Goal: Task Accomplishment & Management: Complete application form

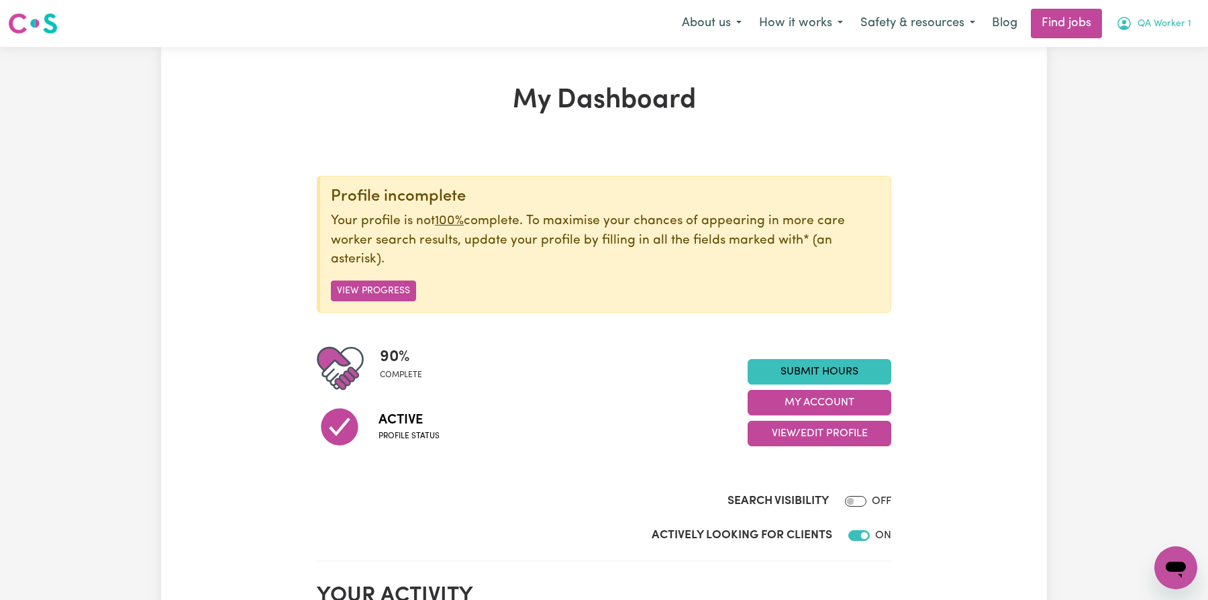
click at [1164, 16] on button "QA Worker 1" at bounding box center [1154, 23] width 93 height 28
click at [1155, 47] on link "My Account" at bounding box center [1147, 53] width 106 height 26
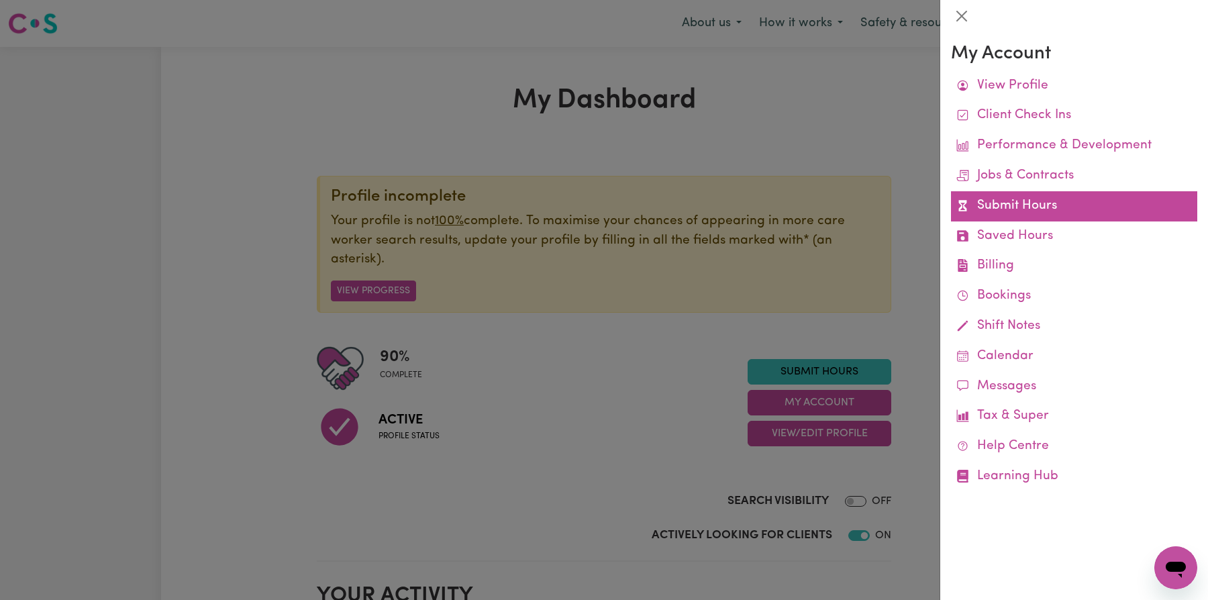
click at [1074, 199] on link "Submit Hours" at bounding box center [1074, 206] width 246 height 30
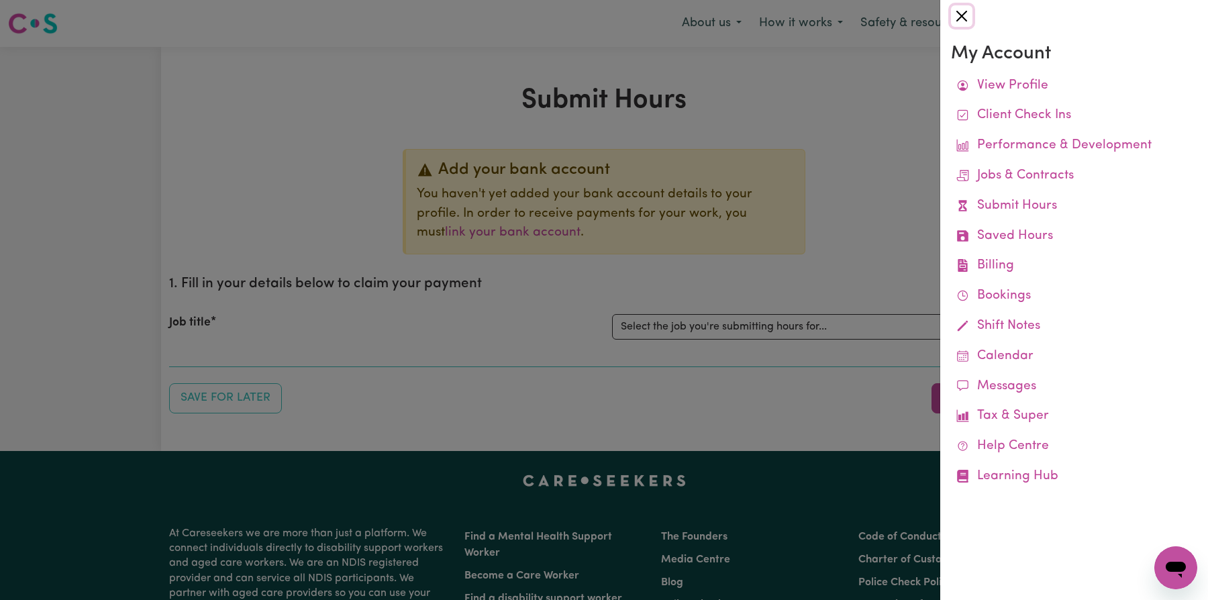
click at [961, 13] on button "Close" at bounding box center [961, 15] width 21 height 21
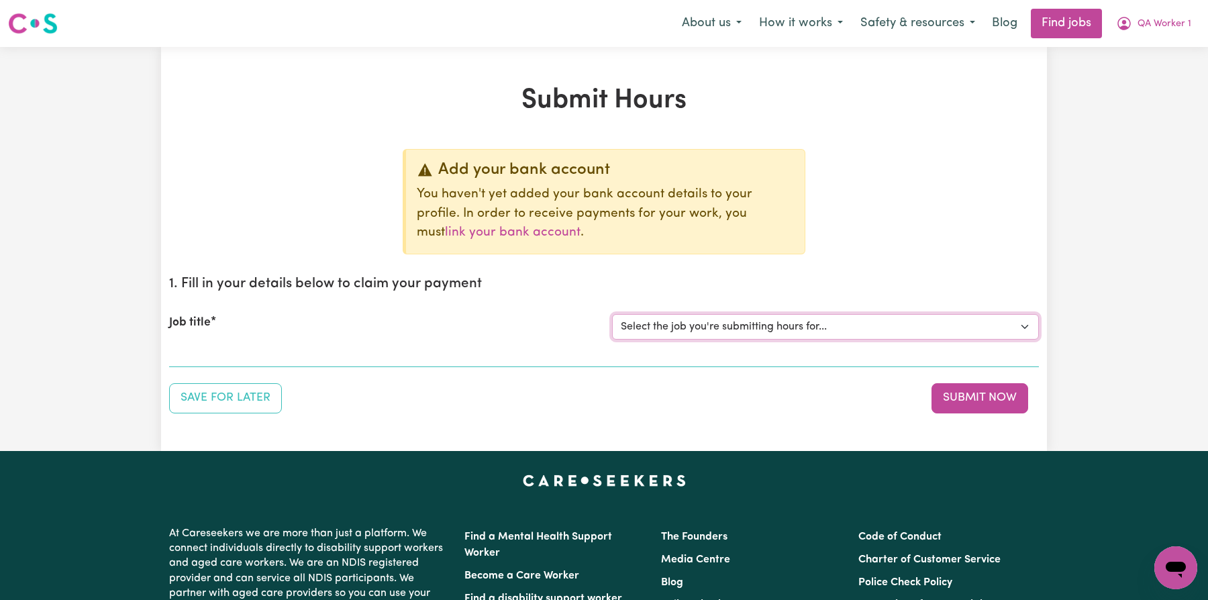
click at [814, 332] on select "Select the job you're submitting hours for... [QA Client 1 Test] QA Aged Care J…" at bounding box center [825, 327] width 427 height 26
select select "15199"
click at [612, 314] on select "Select the job you're submitting hours for... [QA Client 1 Test] QA Aged Care J…" at bounding box center [825, 327] width 427 height 26
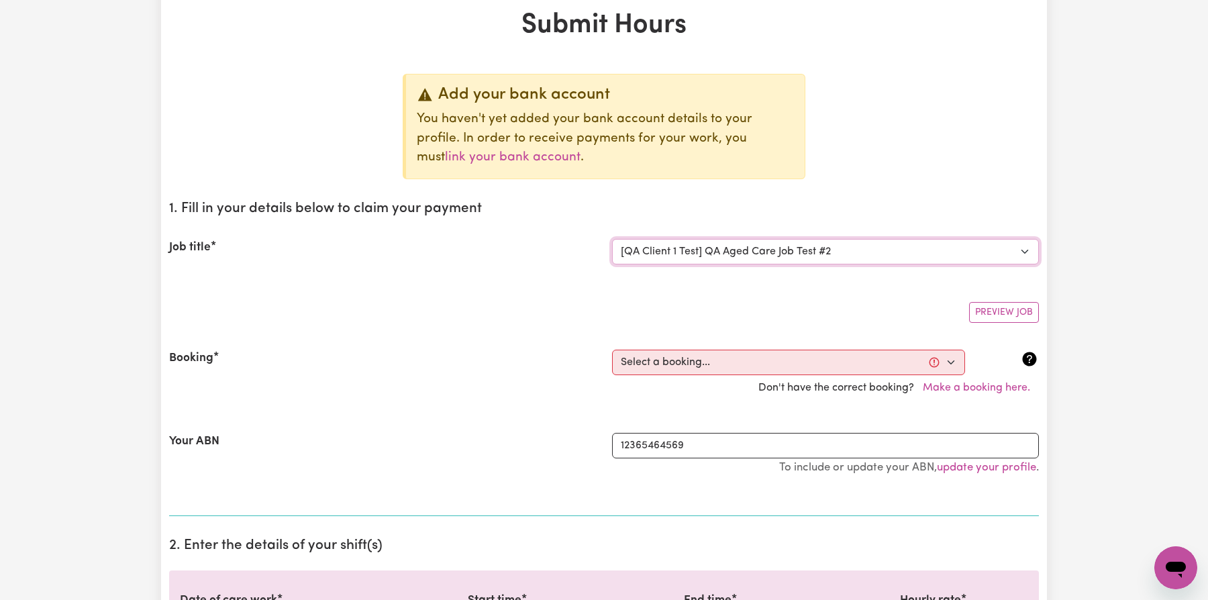
scroll to position [275, 0]
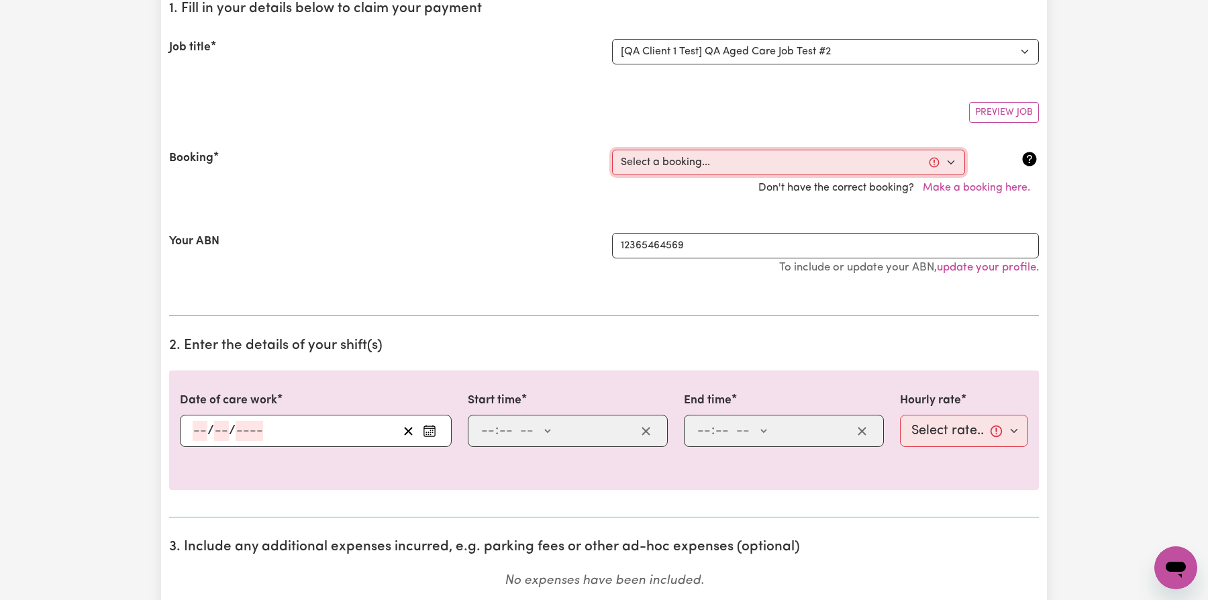
click at [812, 172] on select "Select a booking... [DATE] 7:00am to 7:15am (ONE-OFF) [DATE] 7:00am to 7:20am (…" at bounding box center [788, 163] width 353 height 26
select select "369153"
click at [612, 150] on select "Select a booking... [DATE] 7:00am to 7:15am (ONE-OFF) [DATE] 7:00am to 7:20am (…" at bounding box center [788, 163] width 353 height 26
type input "[DATE]"
type input "7"
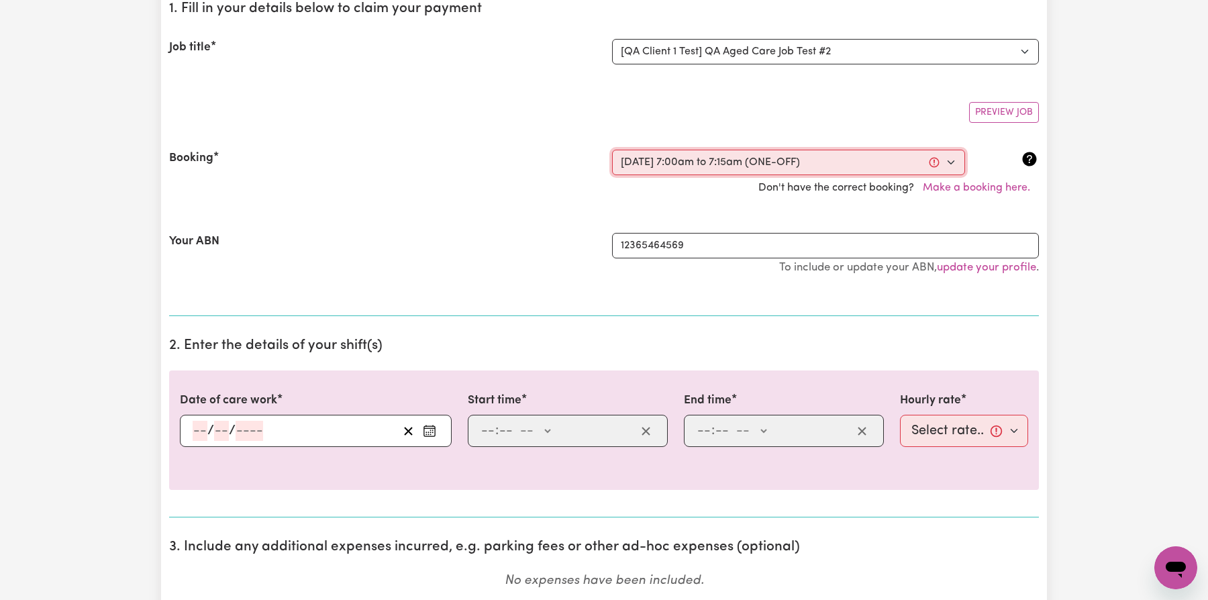
type input "10"
type input "2025"
type input "07:00"
type input "7"
type input "0"
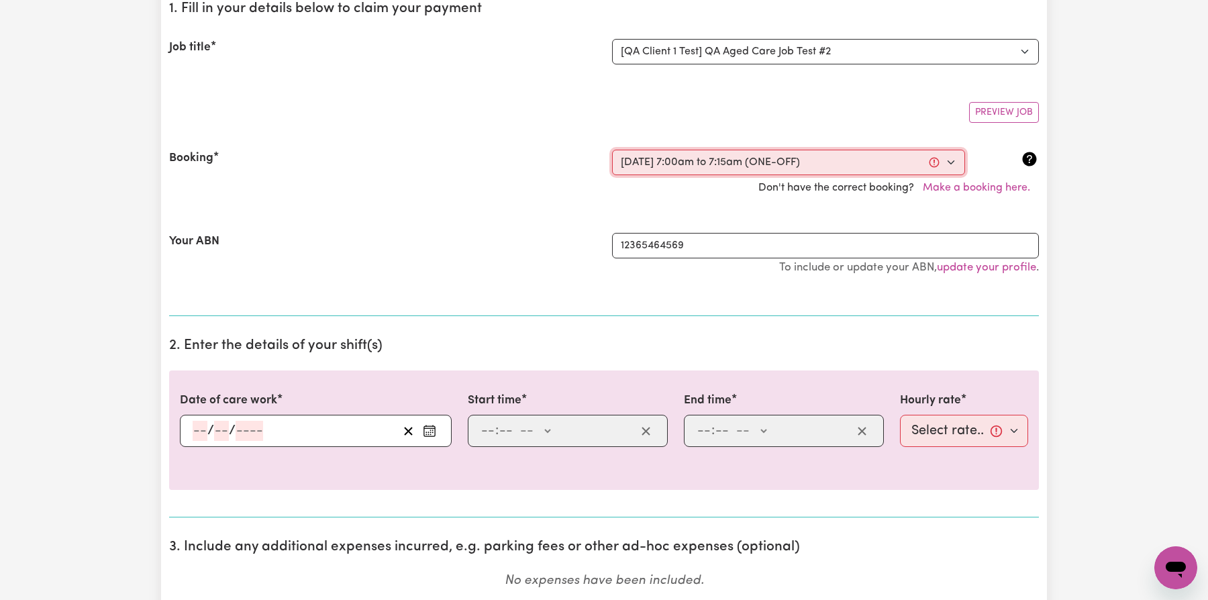
select select "am"
type input "07:15"
type input "7"
type input "15"
select select "am"
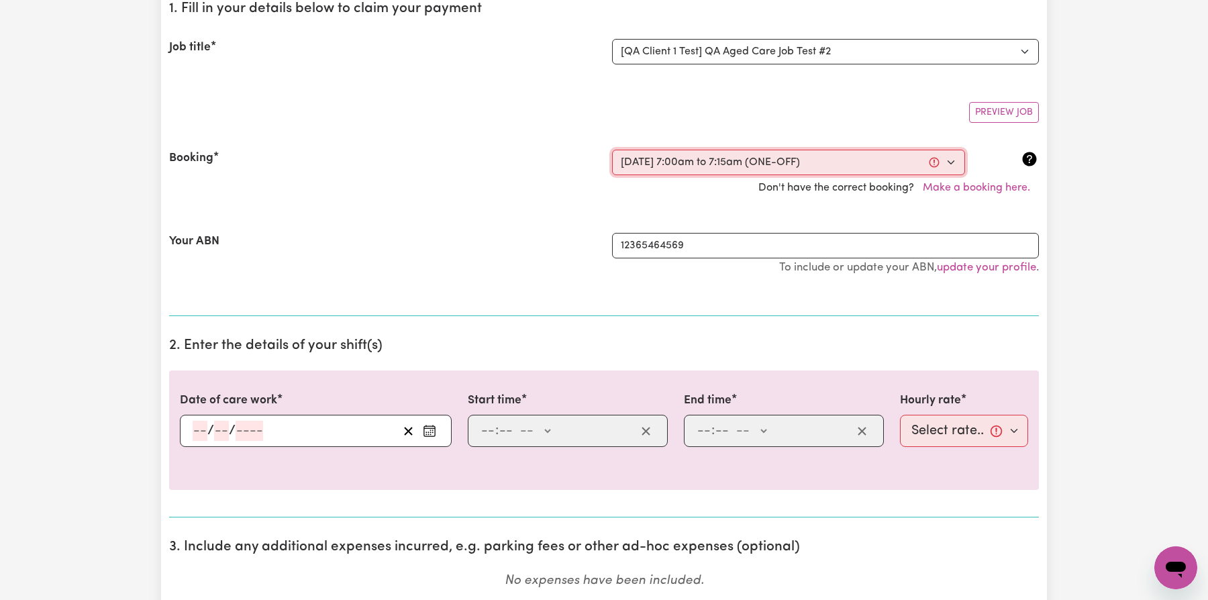
select select "22-Weekday"
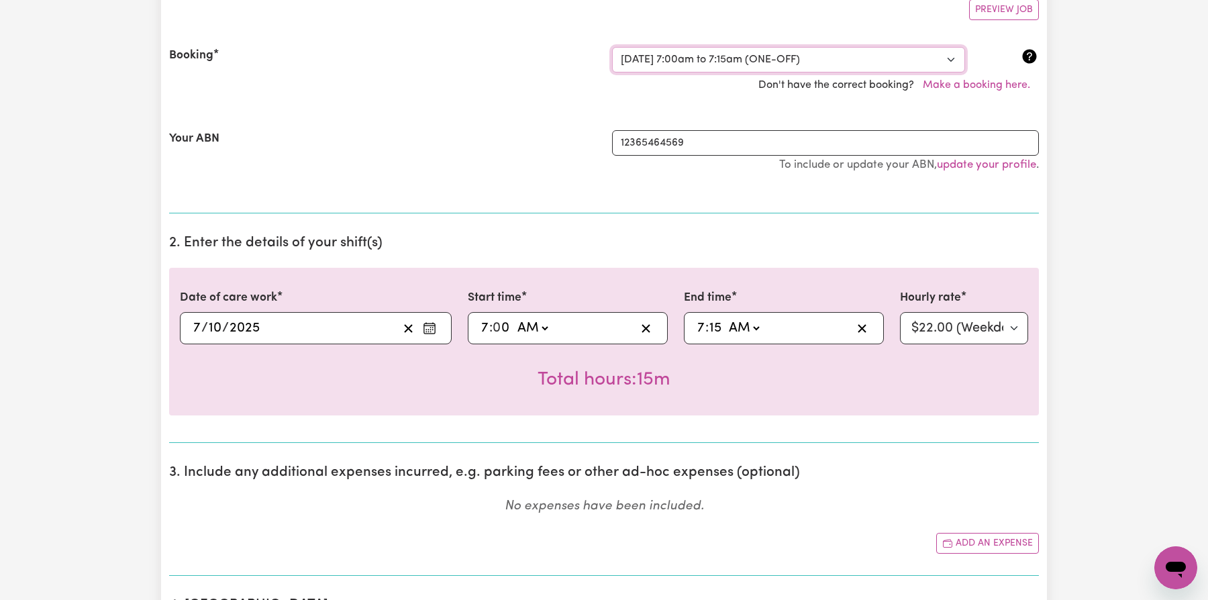
scroll to position [491, 0]
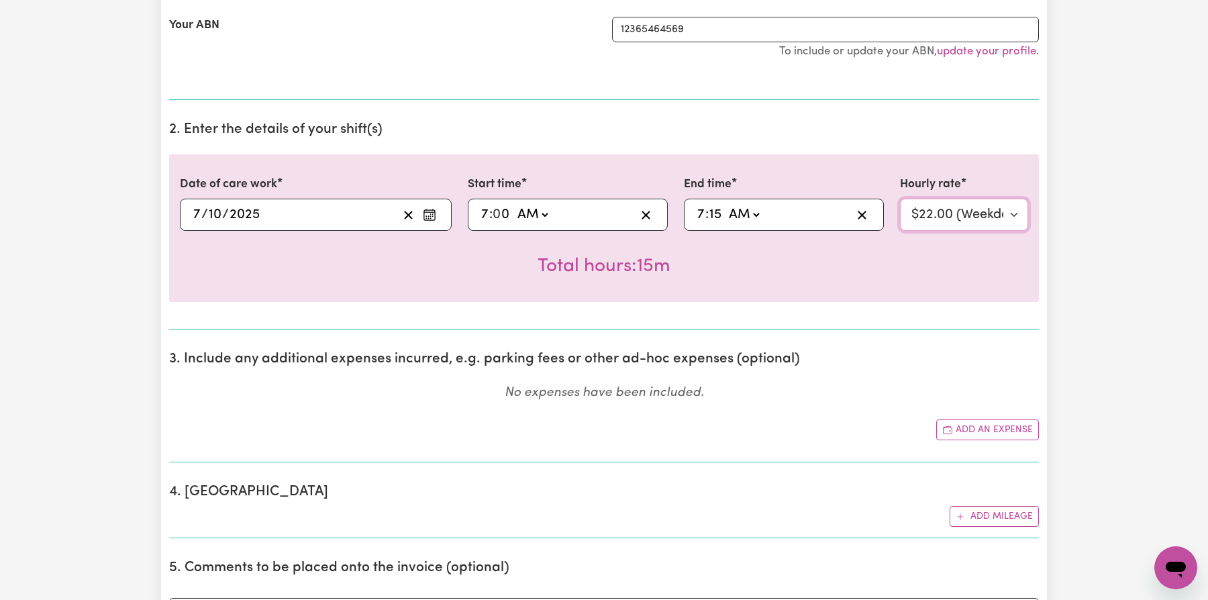
click at [956, 219] on select "Select rate... $22.00 (Weekday)" at bounding box center [964, 215] width 128 height 32
click at [900, 199] on select "Select rate... $22.00 (Weekday)" at bounding box center [964, 215] width 128 height 32
click at [947, 266] on div "Total hours: 15m" at bounding box center [604, 256] width 849 height 50
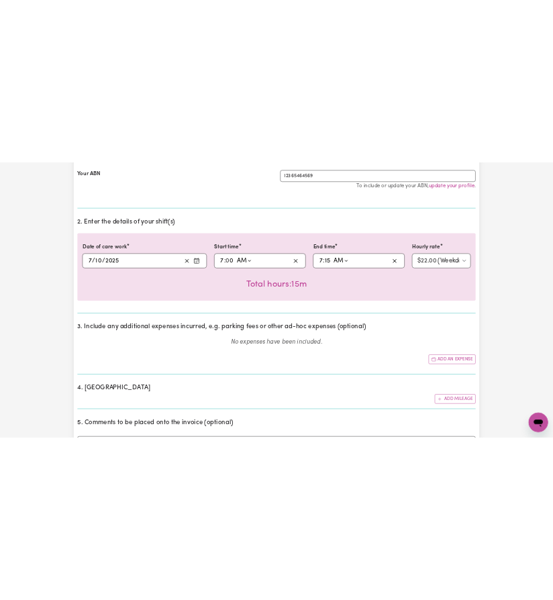
scroll to position [475, 0]
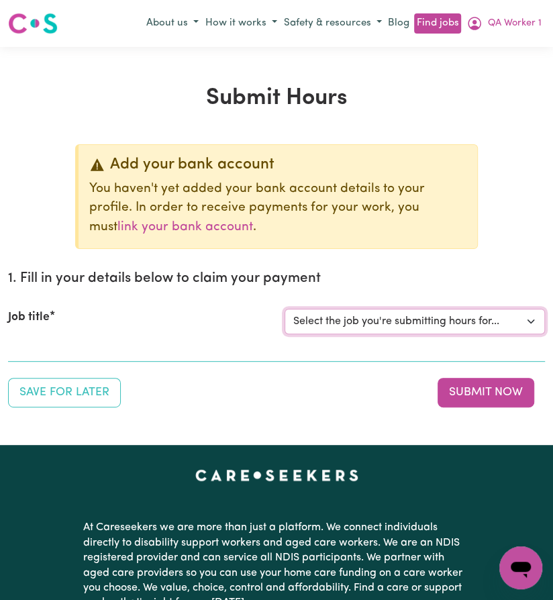
click at [443, 315] on select "Select the job you're submitting hours for... [QA Client 1 Test] QA Aged Care J…" at bounding box center [415, 322] width 260 height 26
click at [442, 324] on select "Select the job you're submitting hours for... [QA Client 1 Test] QA Aged Care J…" at bounding box center [415, 322] width 260 height 26
select select "15199"
click at [285, 309] on select "Select the job you're submitting hours for... [QA Client 1 Test] QA Aged Care J…" at bounding box center [415, 322] width 260 height 26
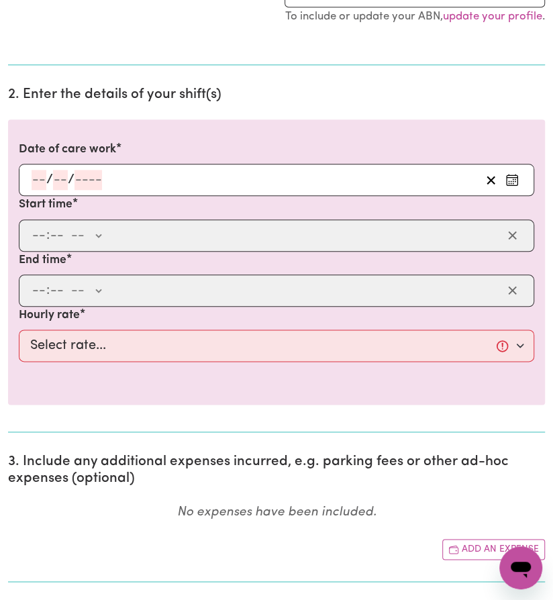
scroll to position [387, 0]
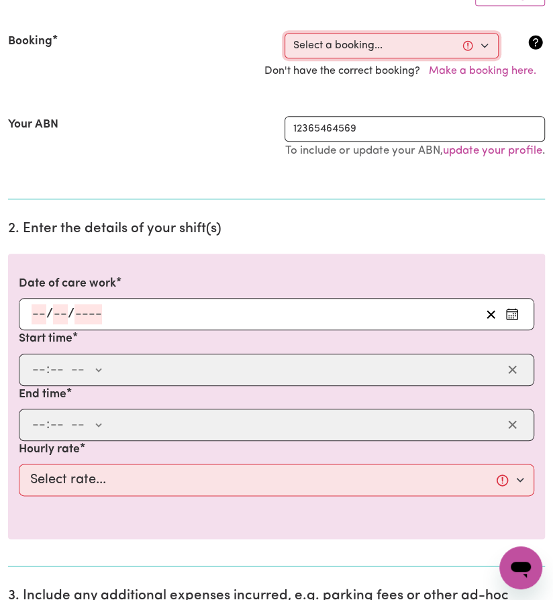
click at [418, 42] on select "Select a booking... [DATE] 7:00am to 7:15am (ONE-OFF) [DATE] 7:00am to 7:20am (…" at bounding box center [392, 46] width 214 height 26
select select "369153"
click at [285, 33] on select "Select a booking... [DATE] 7:00am to 7:15am (ONE-OFF) [DATE] 7:00am to 7:20am (…" at bounding box center [392, 46] width 214 height 26
type input "[DATE]"
type input "7"
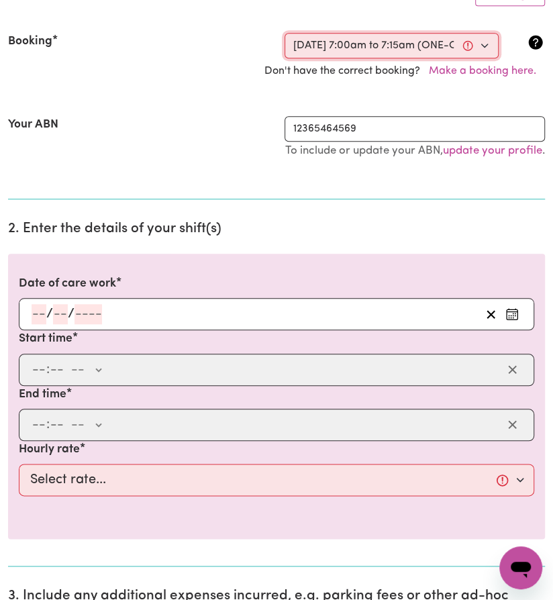
type input "10"
type input "2025"
type input "07:00"
type input "7"
type input "0"
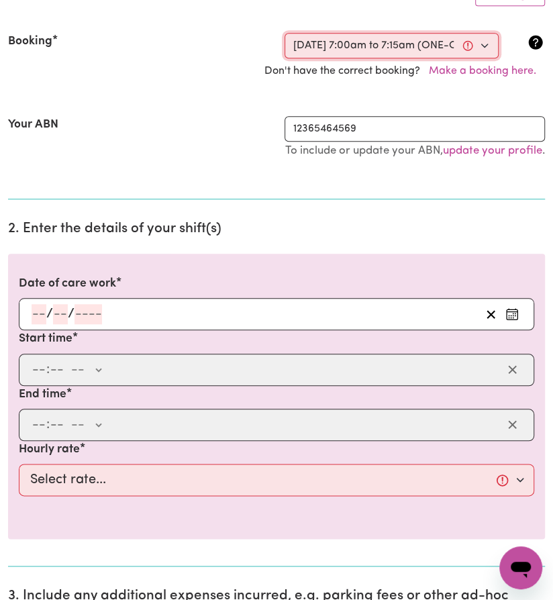
select select "am"
type input "07:15"
type input "7"
type input "15"
select select "am"
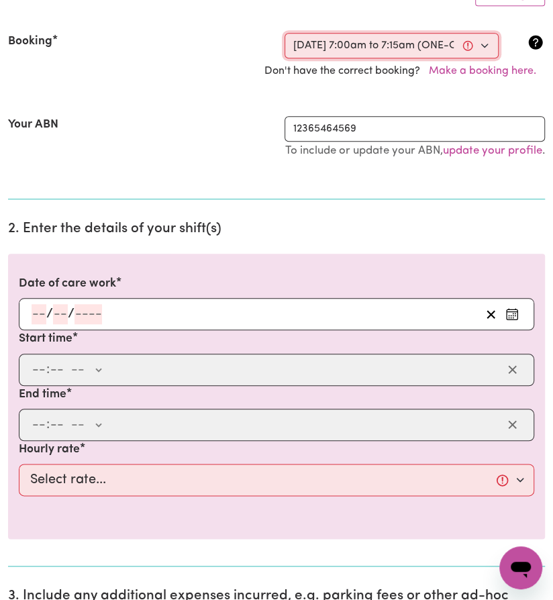
select select "22-Weekday"
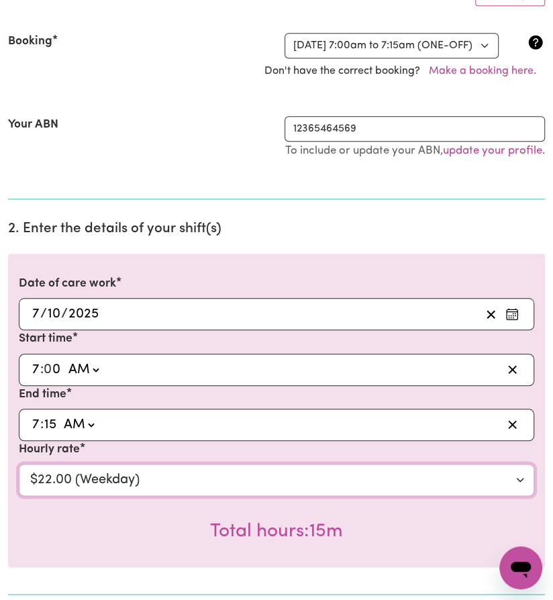
click at [426, 491] on select "Select rate... $22.00 (Weekday)" at bounding box center [277, 480] width 516 height 32
click at [19, 479] on select "Select rate... $22.00 (Weekday)" at bounding box center [277, 480] width 516 height 32
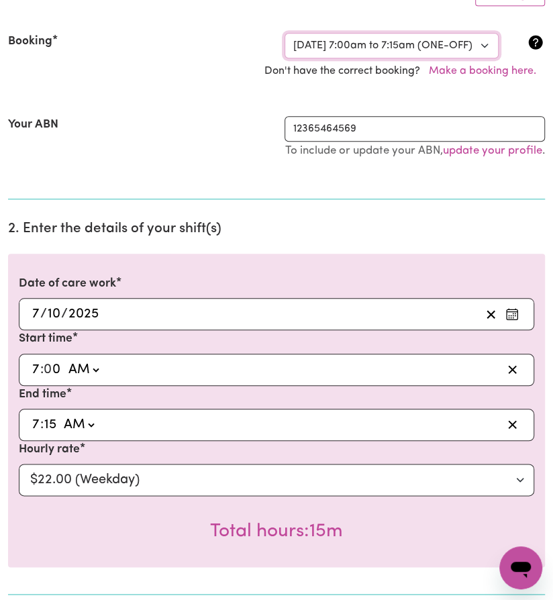
click at [402, 49] on select "Select a booking... [DATE] 7:00am to 7:15am (ONE-OFF) [DATE] 7:00am to 7:20am (…" at bounding box center [392, 46] width 214 height 26
select select "369167"
click at [285, 33] on select "Select a booking... [DATE] 7:00am to 7:15am (ONE-OFF) [DATE] 7:00am to 7:20am (…" at bounding box center [392, 46] width 214 height 26
select select "pm"
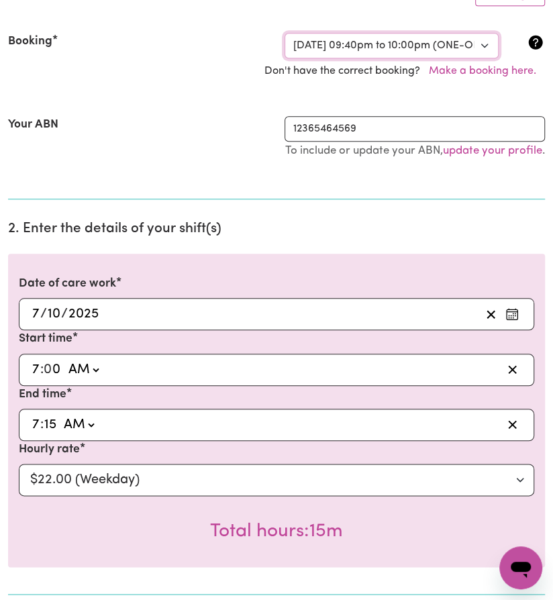
select select "22-Weekday"
click at [403, 77] on div "Don't have the correct booking? Make a booking here." at bounding box center [276, 71] width 553 height 26
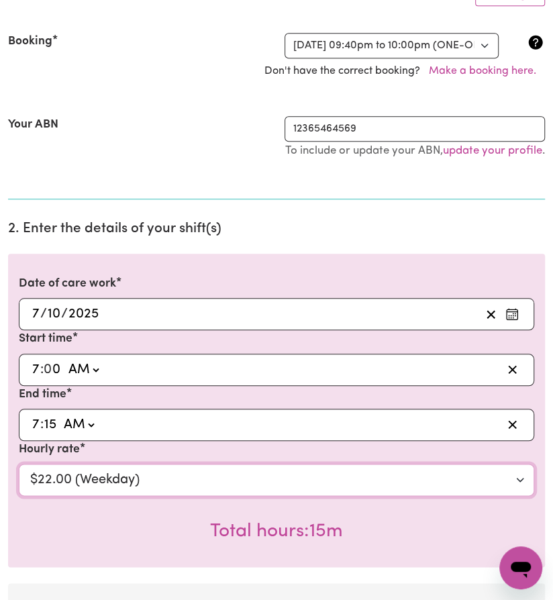
click at [300, 496] on select "Select rate... $22.00 (Weekday)" at bounding box center [277, 480] width 516 height 32
click at [19, 479] on select "Select rate... $22.00 (Weekday)" at bounding box center [277, 480] width 516 height 32
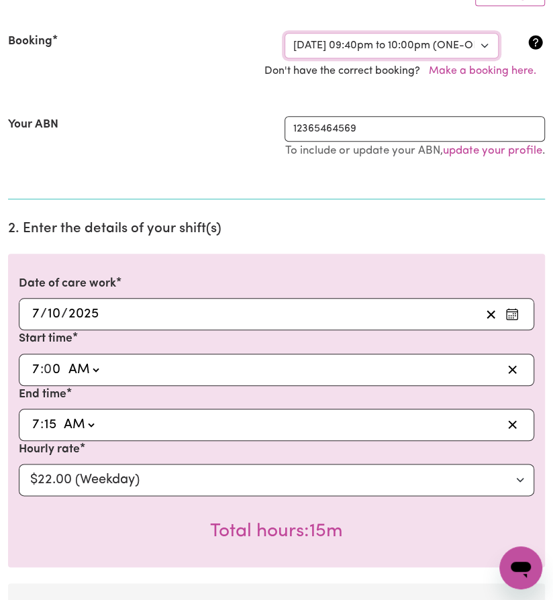
click at [401, 49] on select "Select a booking... [DATE] 7:00am to 7:15am (ONE-OFF) [DATE] 7:00am to 7:20am (…" at bounding box center [392, 46] width 214 height 26
click at [285, 33] on select "Select a booking... [DATE] 7:00am to 7:15am (ONE-OFF) [DATE] 7:00am to 7:20am (…" at bounding box center [392, 46] width 214 height 26
click at [370, 100] on div "Your ABN 12365464569 To include or update your ABN, update your profile ." at bounding box center [276, 144] width 537 height 88
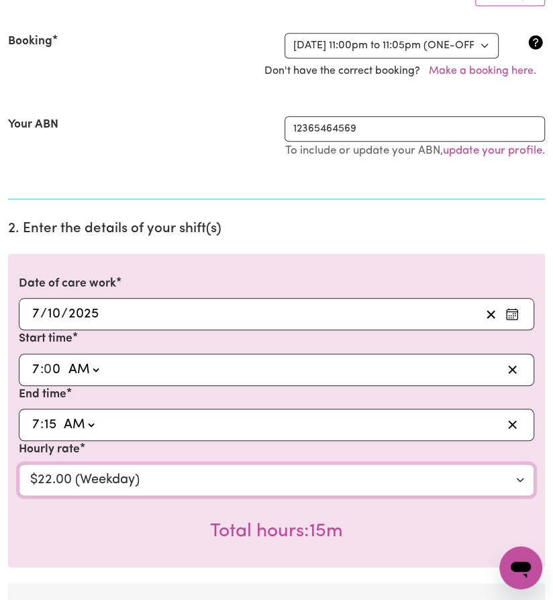
click at [269, 491] on select "Select rate... $22.00 (Weekday)" at bounding box center [277, 480] width 516 height 32
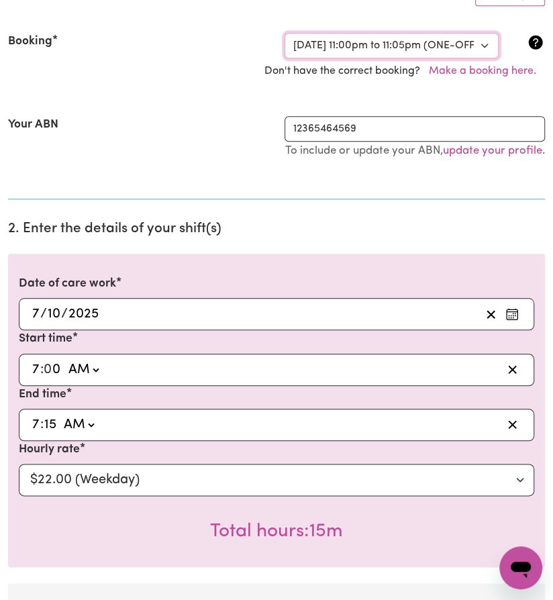
click at [375, 46] on select "Select a booking... [DATE] 7:00am to 7:15am (ONE-OFF) [DATE] 7:00am to 7:20am (…" at bounding box center [392, 46] width 214 height 26
select select "369167"
click at [285, 33] on select "Select a booking... [DATE] 7:00am to 7:15am (ONE-OFF) [DATE] 7:00am to 7:20am (…" at bounding box center [392, 46] width 214 height 26
click at [334, 172] on div "12365464569 To include or update your ABN, update your profile ." at bounding box center [415, 144] width 277 height 56
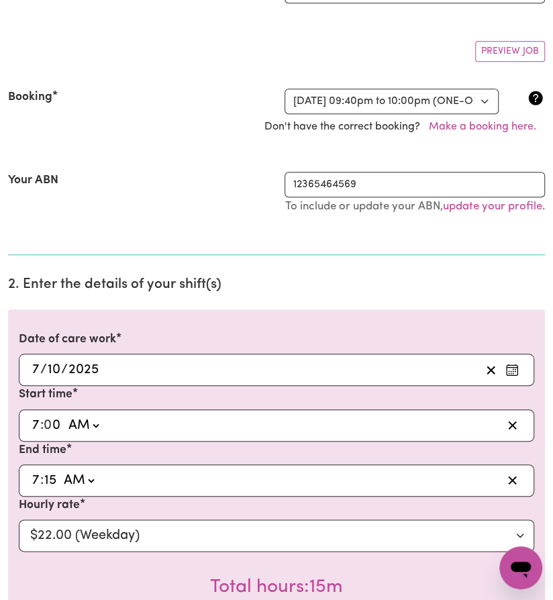
scroll to position [273, 0]
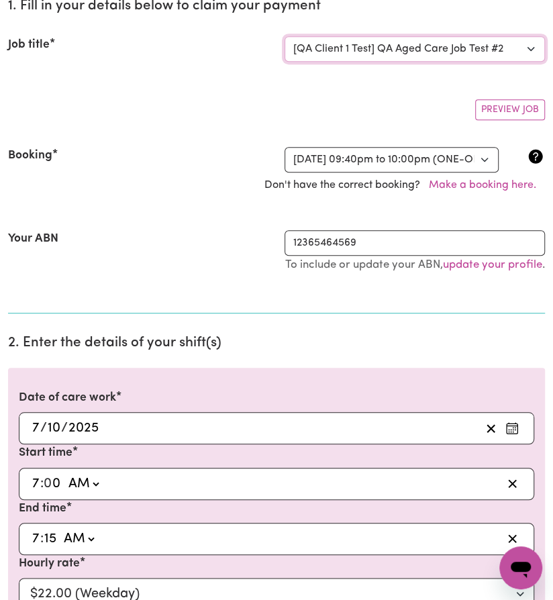
click at [461, 43] on select "Select the job you're submitting hours for... [QA Client 1 Test] QA Aged Care J…" at bounding box center [415, 49] width 260 height 26
click at [285, 36] on select "Select the job you're submitting hours for... [QA Client 1 Test] QA Aged Care J…" at bounding box center [415, 49] width 260 height 26
click at [461, 47] on select "Select the job you're submitting hours for... [QA Client 1 Test] QA Aged Care J…" at bounding box center [415, 49] width 260 height 26
select select "15112"
click at [285, 36] on select "Select the job you're submitting hours for... [QA Client 1 Test] QA Aged Care J…" at bounding box center [415, 49] width 260 height 26
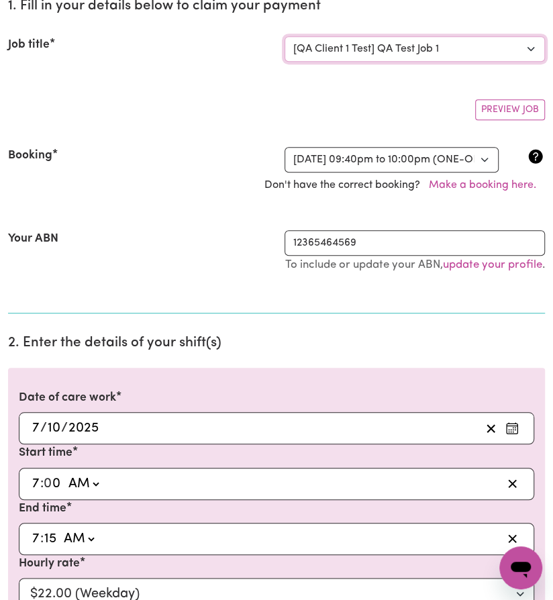
select select "24-Weekday"
select select "365315"
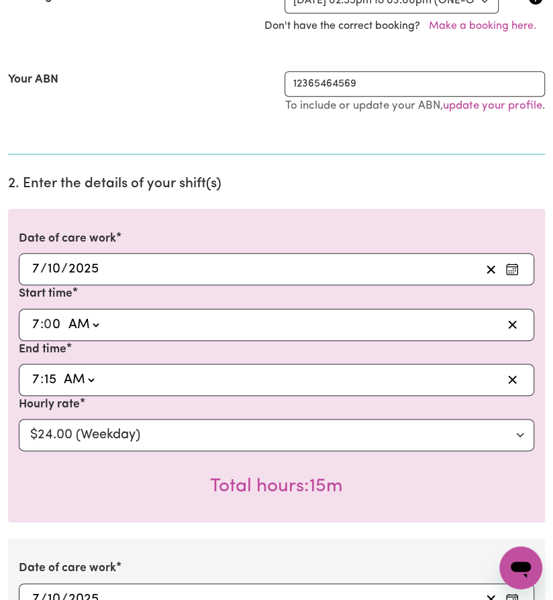
scroll to position [922, 0]
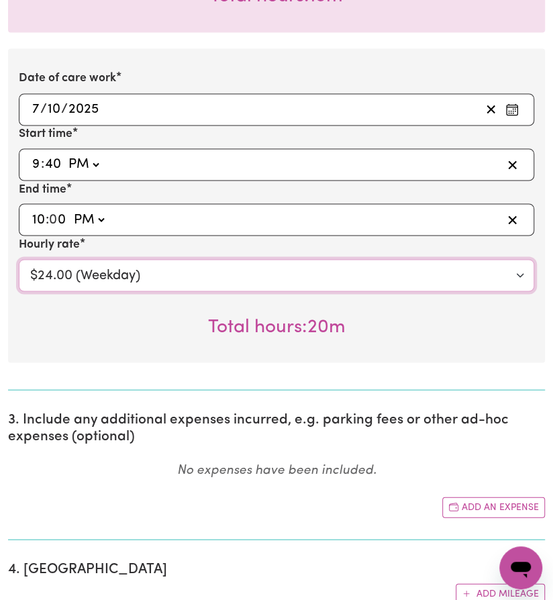
click at [395, 288] on select "Select rate... $24.00 (Weekday)" at bounding box center [277, 275] width 516 height 32
click at [19, 274] on select "Select rate... $24.00 (Weekday)" at bounding box center [277, 275] width 516 height 32
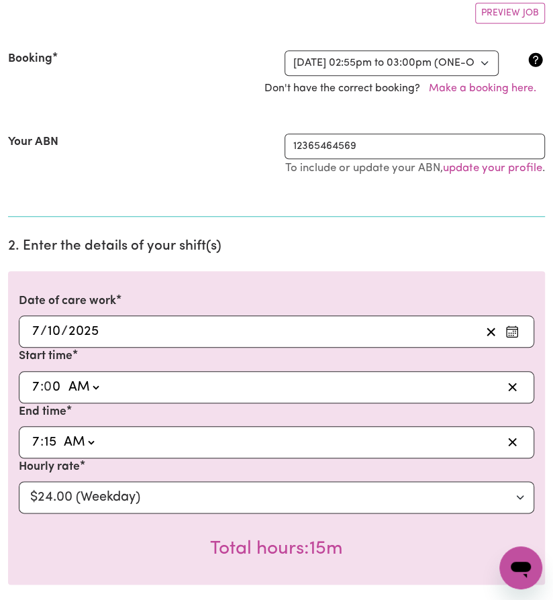
scroll to position [126, 0]
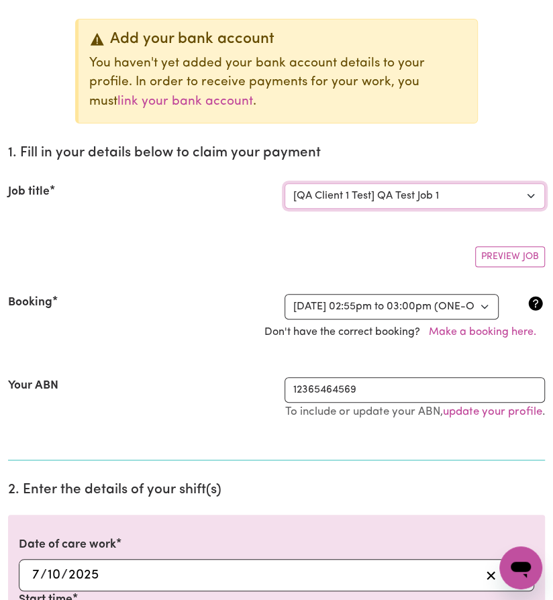
click at [422, 189] on select "Select the job you're submitting hours for... [QA Client 1 Test] QA Aged Care J…" at bounding box center [415, 196] width 260 height 26
select select "15199"
click at [285, 183] on select "Select the job you're submitting hours for... [QA Client 1 Test] QA Aged Care J…" at bounding box center [415, 196] width 260 height 26
select select "22-Weekday"
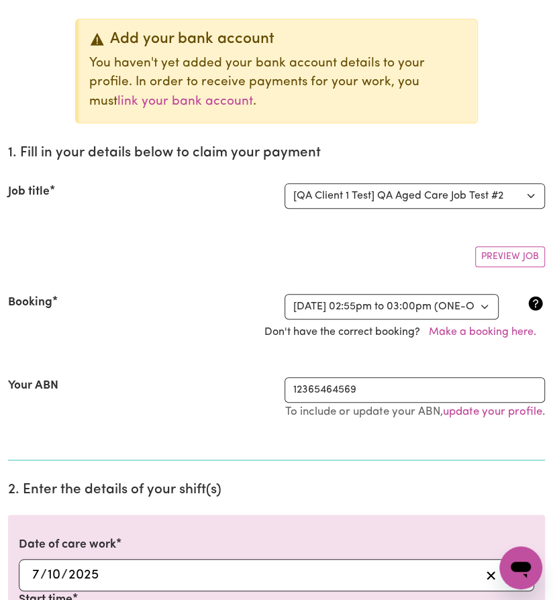
click at [397, 255] on div "Preview Job" at bounding box center [276, 252] width 537 height 32
select select "369167"
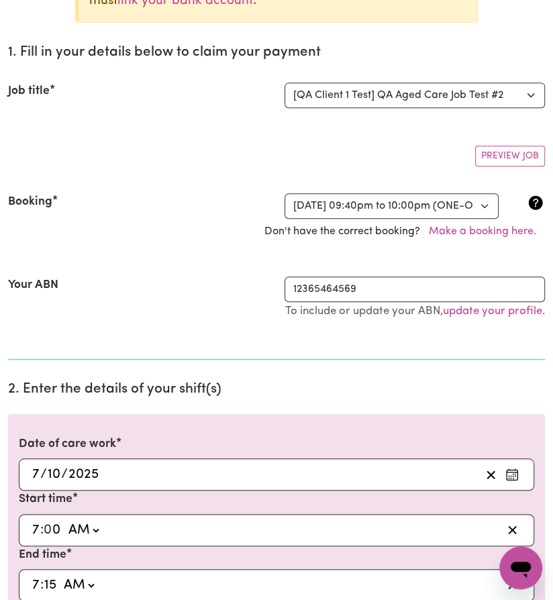
scroll to position [572, 0]
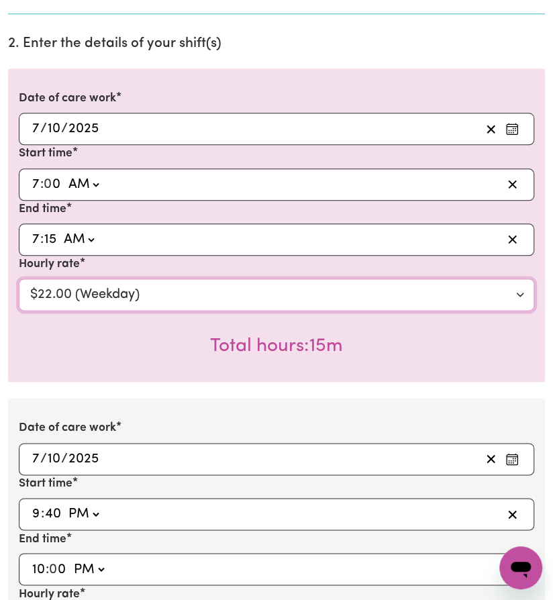
click at [390, 302] on select "Select rate... $22.00 (Weekday)" at bounding box center [277, 295] width 516 height 32
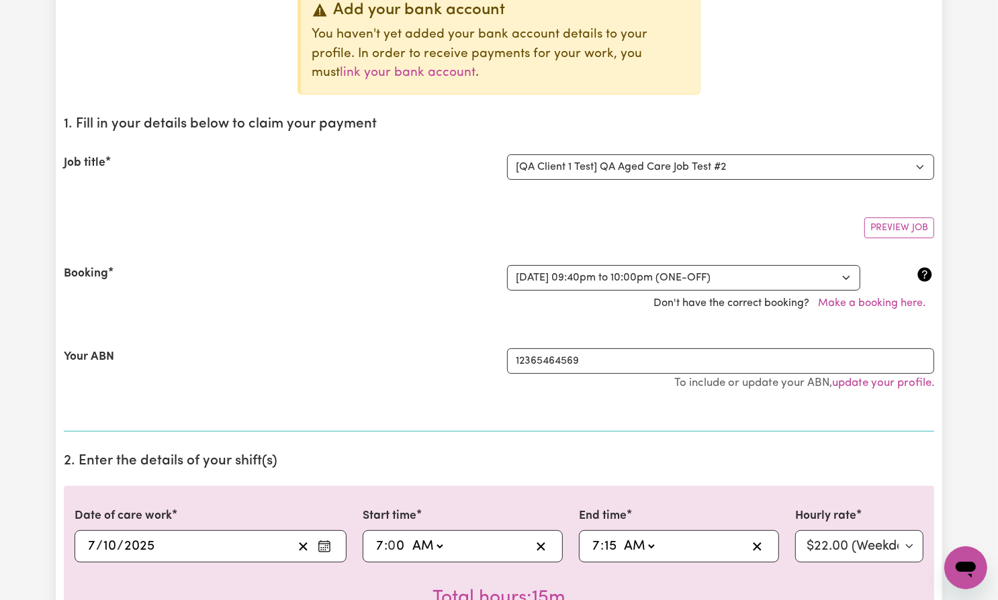
scroll to position [65, 0]
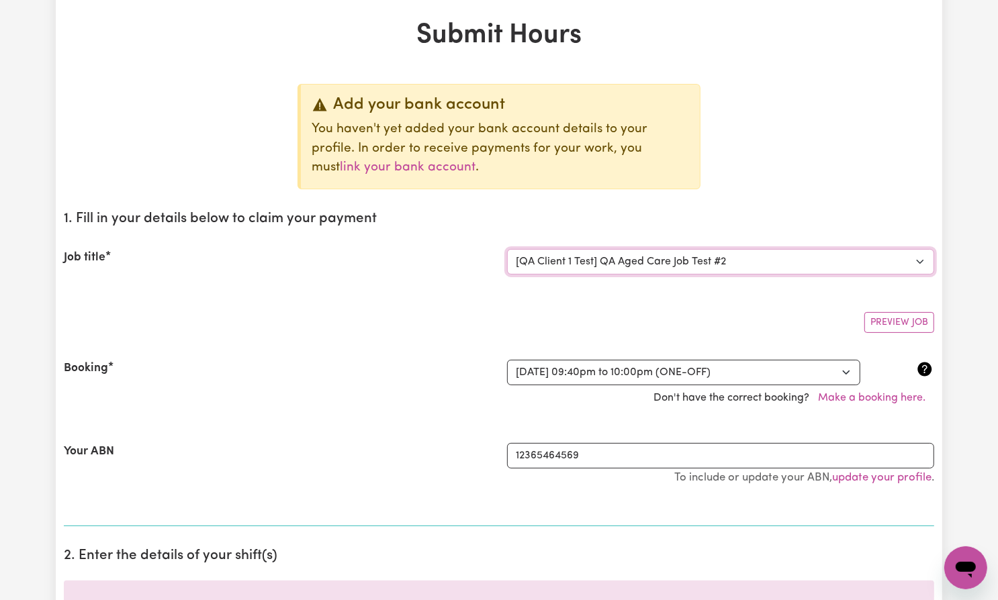
click at [553, 260] on select "Select the job you're submitting hours for... [QA Client 1 Test] QA Aged Care J…" at bounding box center [720, 262] width 427 height 26
select select "15112"
click at [507, 249] on select "Select the job you're submitting hours for... [QA Client 1 Test] QA Aged Care J…" at bounding box center [720, 262] width 427 height 26
select select "24-Weekday"
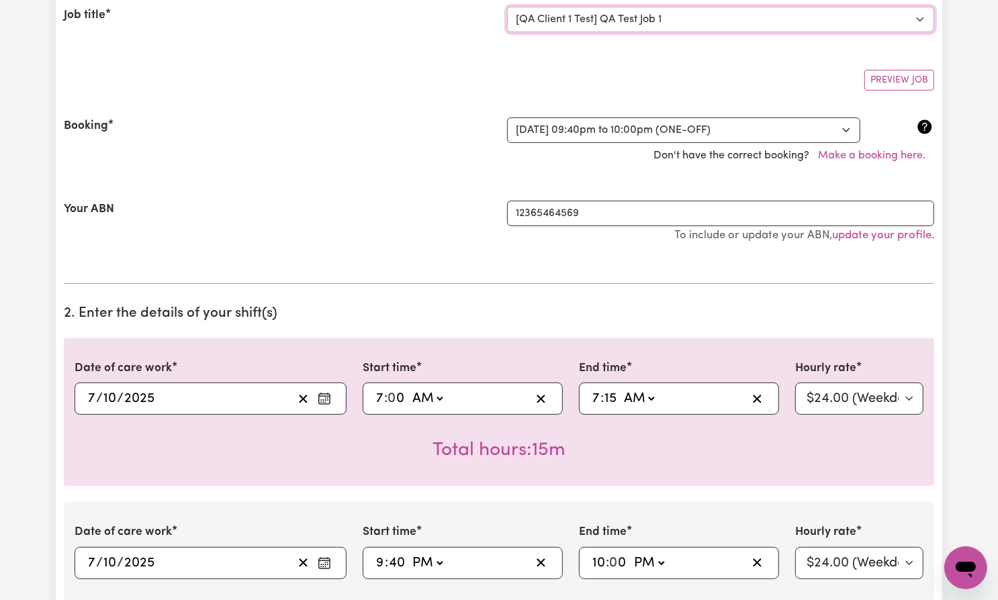
scroll to position [544, 0]
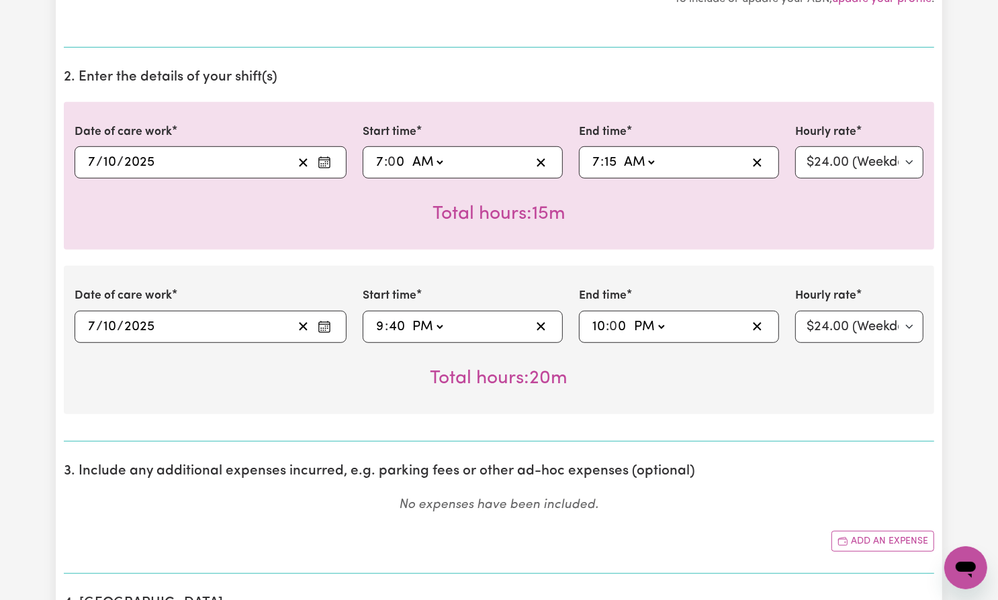
select select "365315"
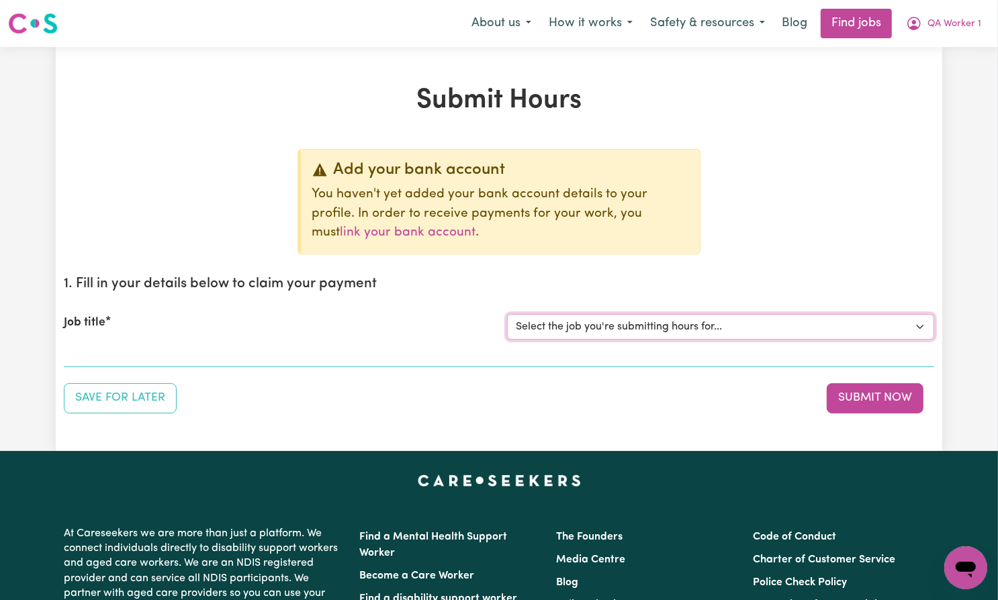
click at [719, 329] on select "Select the job you're submitting hours for... [QA Client 1 Test] QA Aged Care J…" at bounding box center [720, 327] width 427 height 26
select select "15199"
click at [507, 314] on select "Select the job you're submitting hours for... [QA Client 1 Test] QA Aged Care J…" at bounding box center [720, 327] width 427 height 26
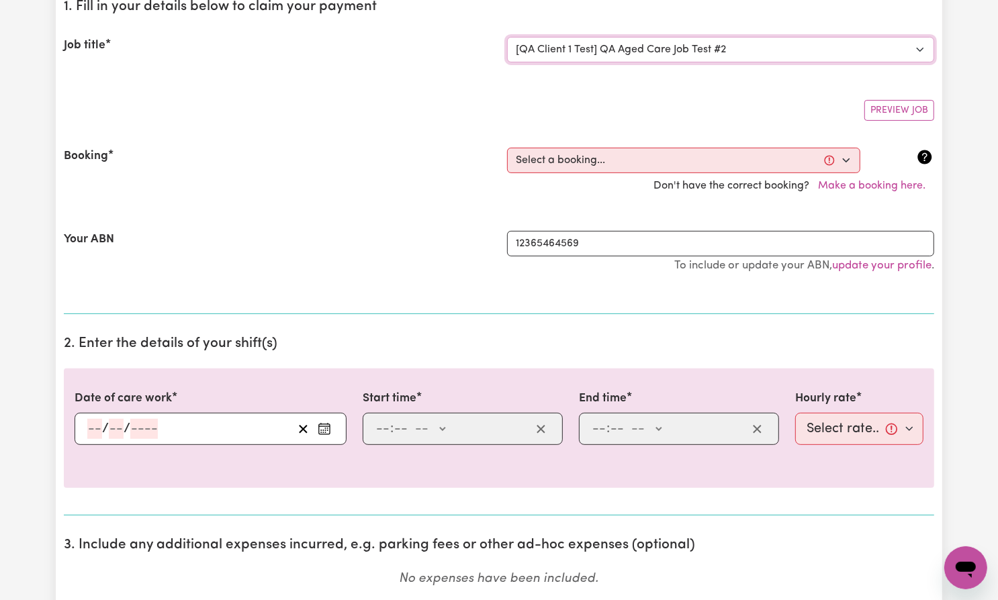
scroll to position [329, 0]
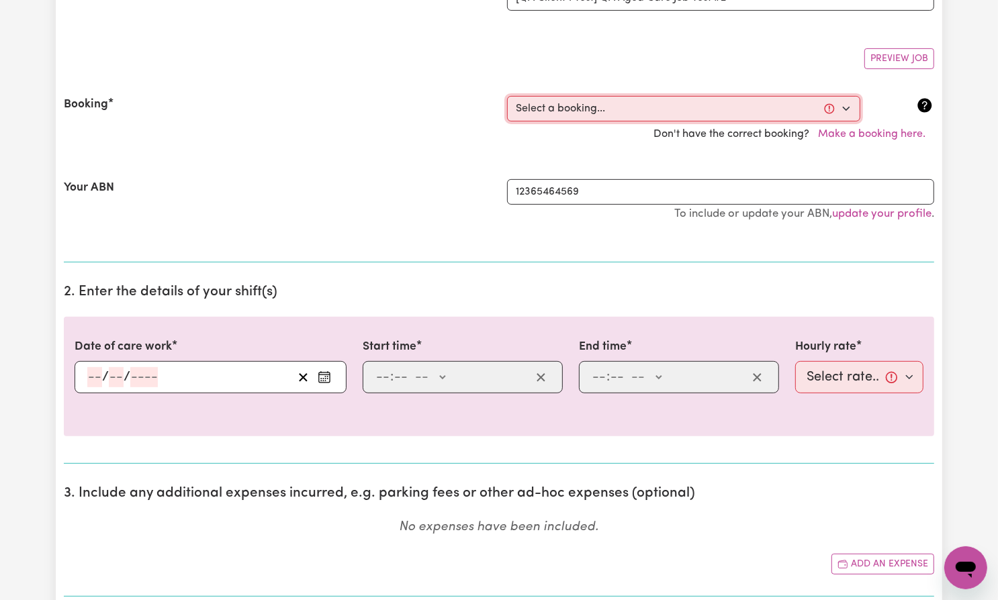
click at [691, 109] on select "Select a booking... [DATE] 7:00am to 7:15am (ONE-OFF) [DATE] 7:00am to 7:20am (…" at bounding box center [683, 109] width 353 height 26
select select "369153"
click at [507, 96] on select "Select a booking... [DATE] 7:00am to 7:15am (ONE-OFF) [DATE] 7:00am to 7:20am (…" at bounding box center [683, 109] width 353 height 26
type input "[DATE]"
type input "7"
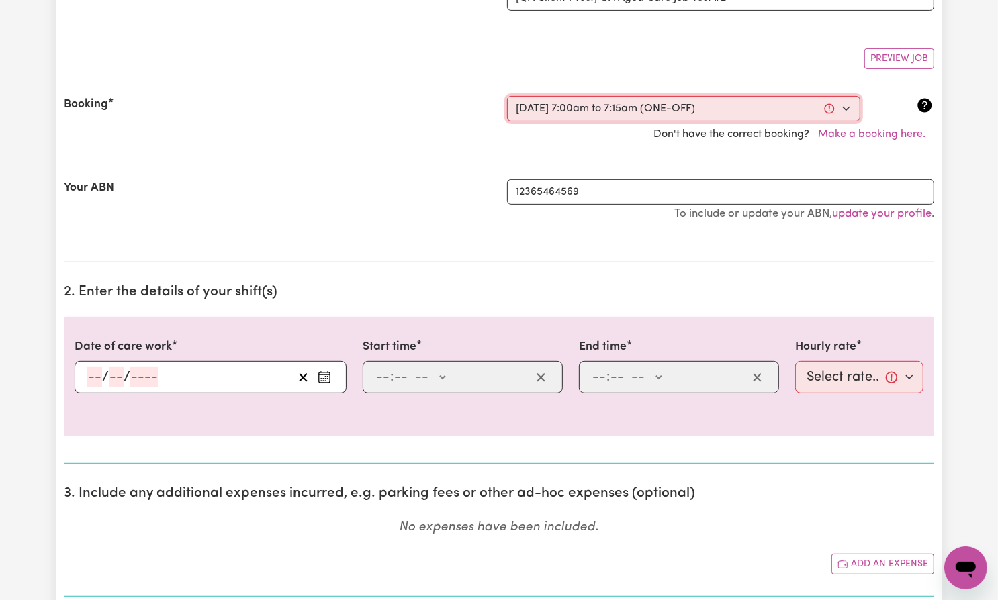
type input "10"
type input "2025"
type input "07:00"
type input "7"
type input "0"
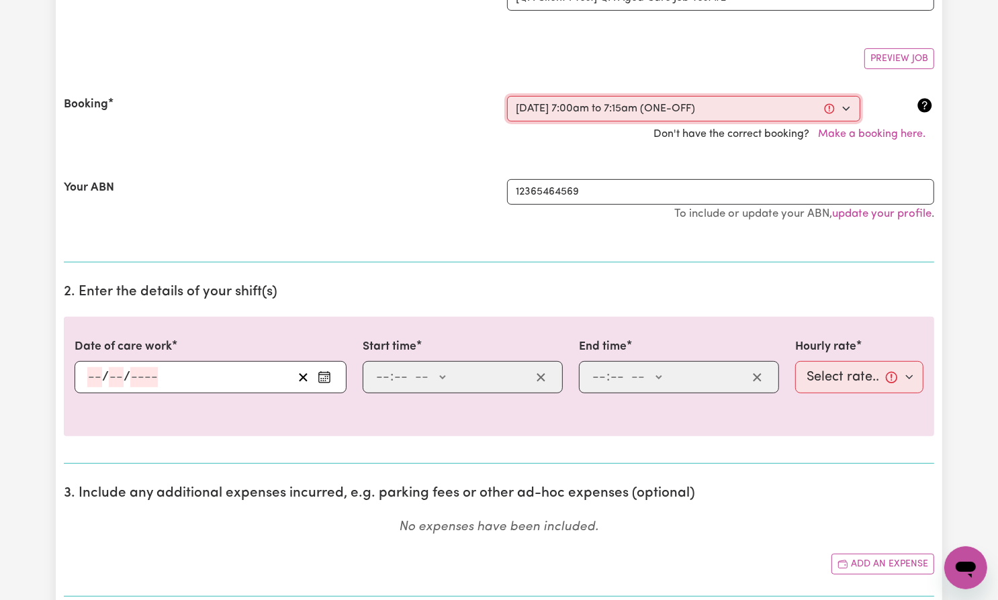
select select "am"
type input "07:15"
type input "7"
type input "15"
select select "am"
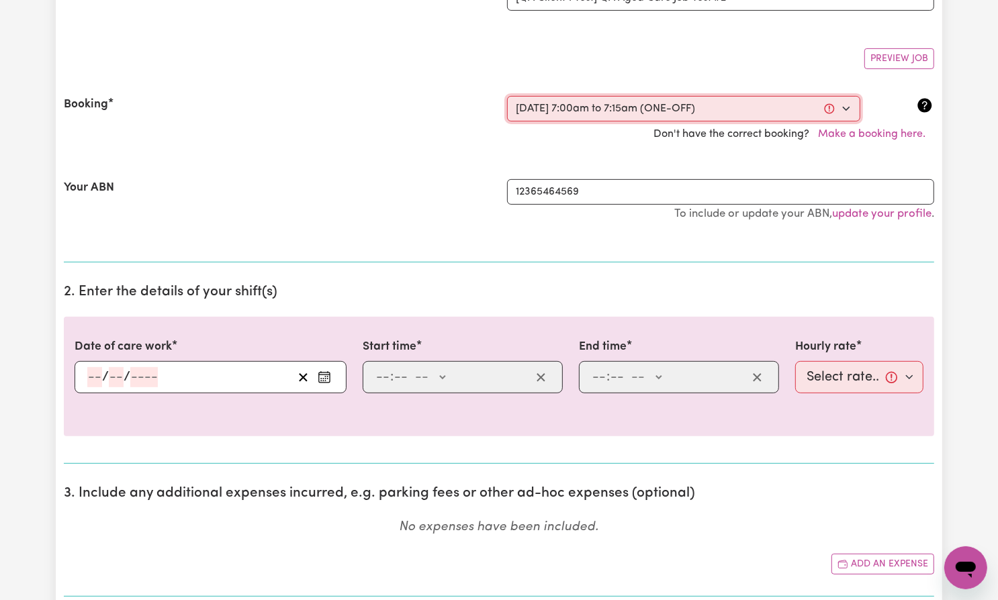
select select "22-Weekday"
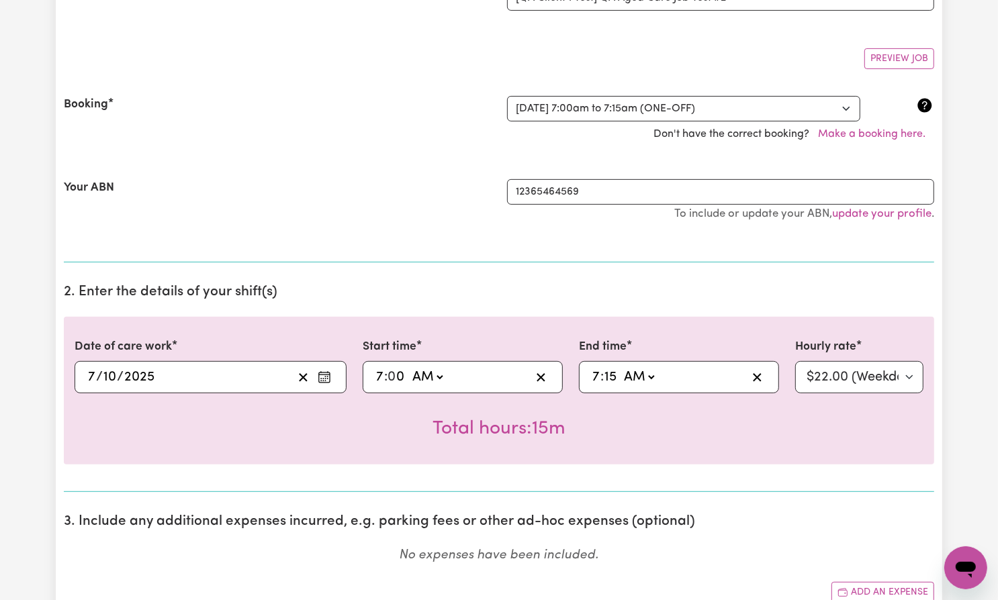
click at [792, 325] on div "Date of care work 2025-10-07 7 / 10 / 2025 Start time 07:00 7 : 0 0 AM PM End t…" at bounding box center [499, 391] width 870 height 148
click at [816, 379] on select "Select rate... $22.00 (Weekday)" at bounding box center [859, 377] width 128 height 32
click at [736, 103] on select "Select a booking... [DATE] 7:00am to 7:15am (ONE-OFF) [DATE] 7:00am to 7:20am (…" at bounding box center [683, 109] width 353 height 26
select select "369167"
click at [507, 96] on select "Select a booking... [DATE] 7:00am to 7:15am (ONE-OFF) [DATE] 7:00am to 7:20am (…" at bounding box center [683, 109] width 353 height 26
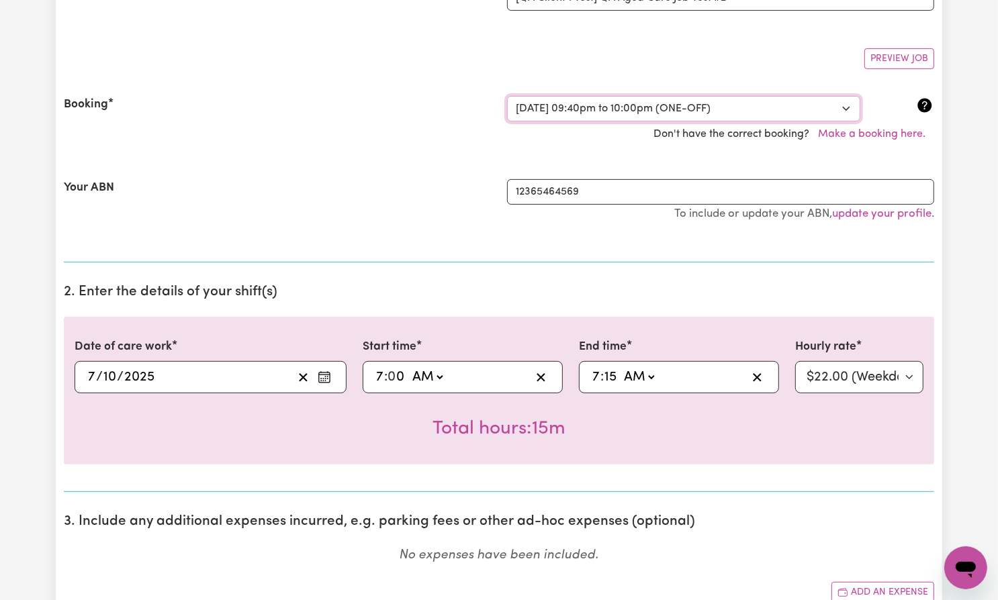
select select "pm"
select select "22-Weekday"
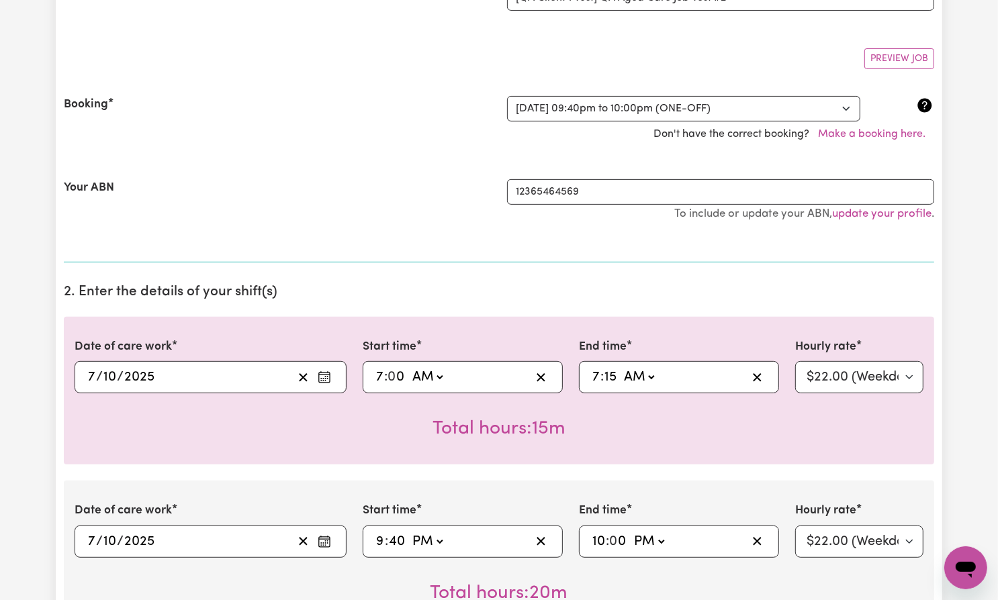
click at [714, 256] on section "1. Fill in your details below to claim your payment Job title Select the job yo…" at bounding box center [499, 99] width 870 height 326
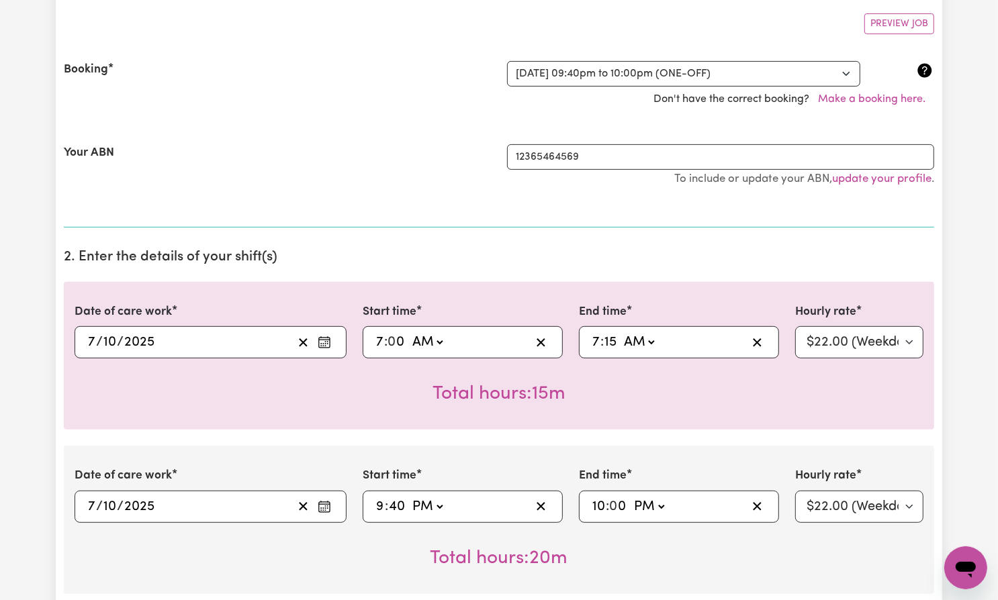
scroll to position [367, 0]
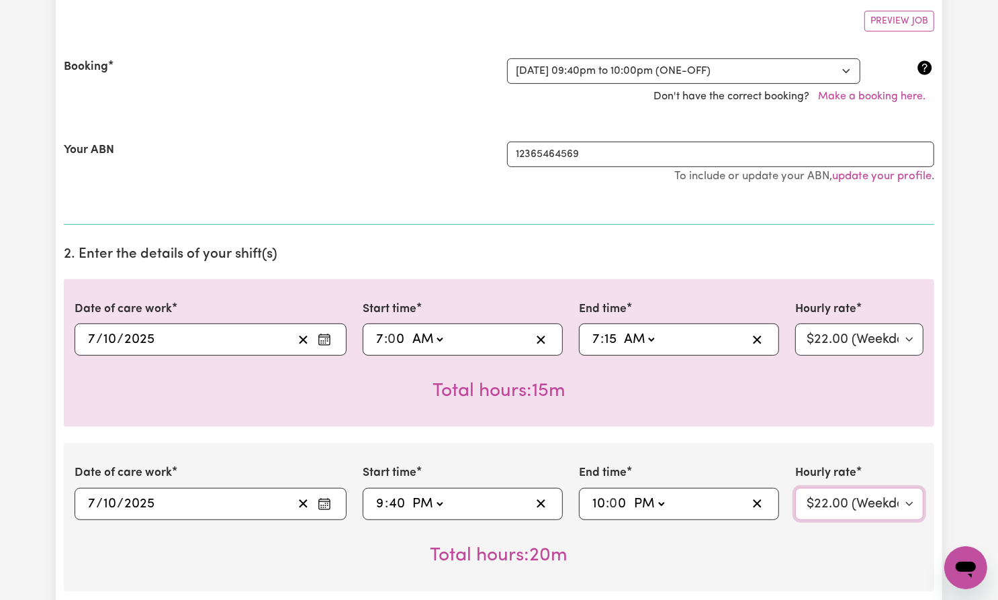
click at [829, 493] on select "Select rate... $22.00 (Weekday)" at bounding box center [859, 504] width 128 height 32
click at [795, 488] on select "Select rate... $22.00 (Weekday)" at bounding box center [859, 504] width 128 height 32
click at [884, 335] on select "Select rate... $22.00 (Weekday)" at bounding box center [859, 340] width 128 height 32
click at [795, 324] on select "Select rate... $22.00 (Weekday)" at bounding box center [859, 340] width 128 height 32
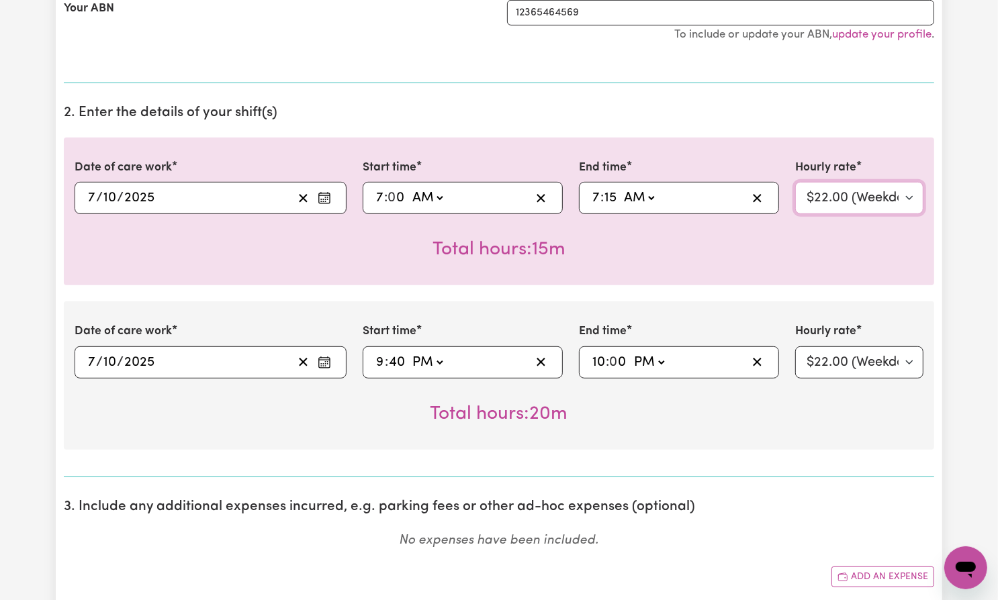
scroll to position [531, 0]
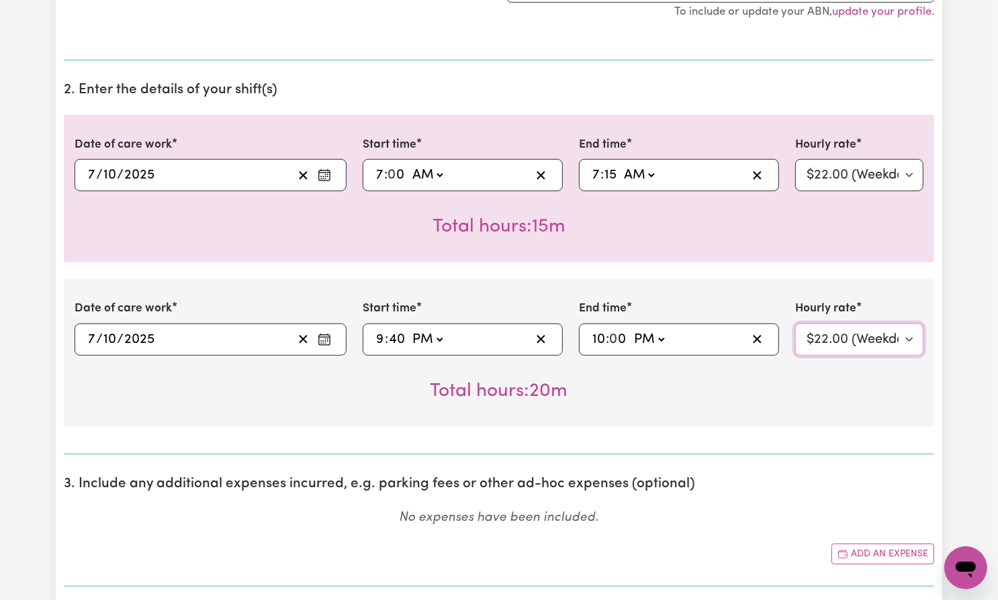
click at [869, 332] on select "Select rate... $22.00 (Weekday)" at bounding box center [859, 340] width 128 height 32
click at [795, 324] on select "Select rate... $22.00 (Weekday)" at bounding box center [859, 340] width 128 height 32
click at [801, 394] on div "Total hours: 20m" at bounding box center [499, 381] width 849 height 50
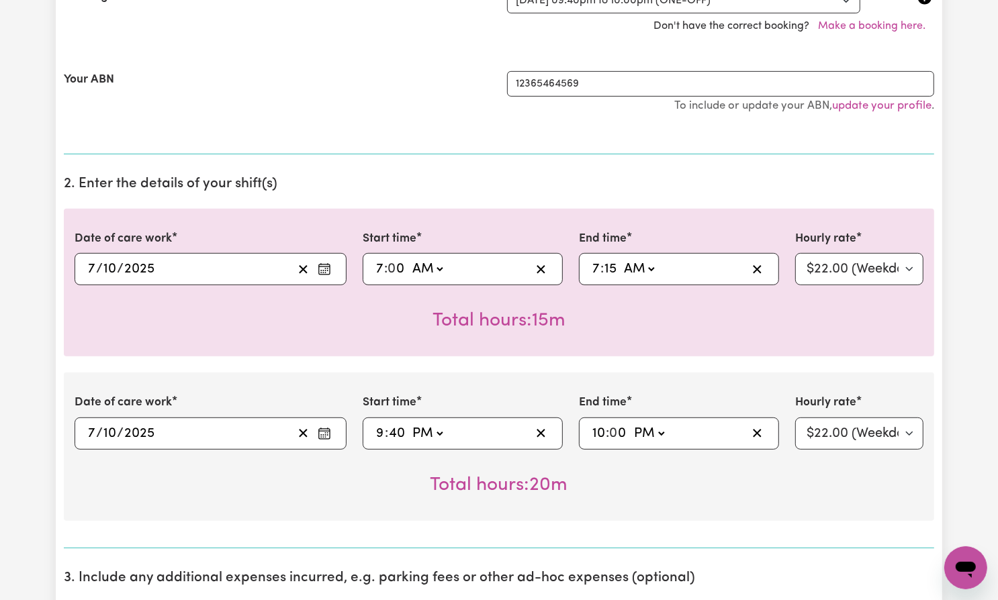
scroll to position [380, 0]
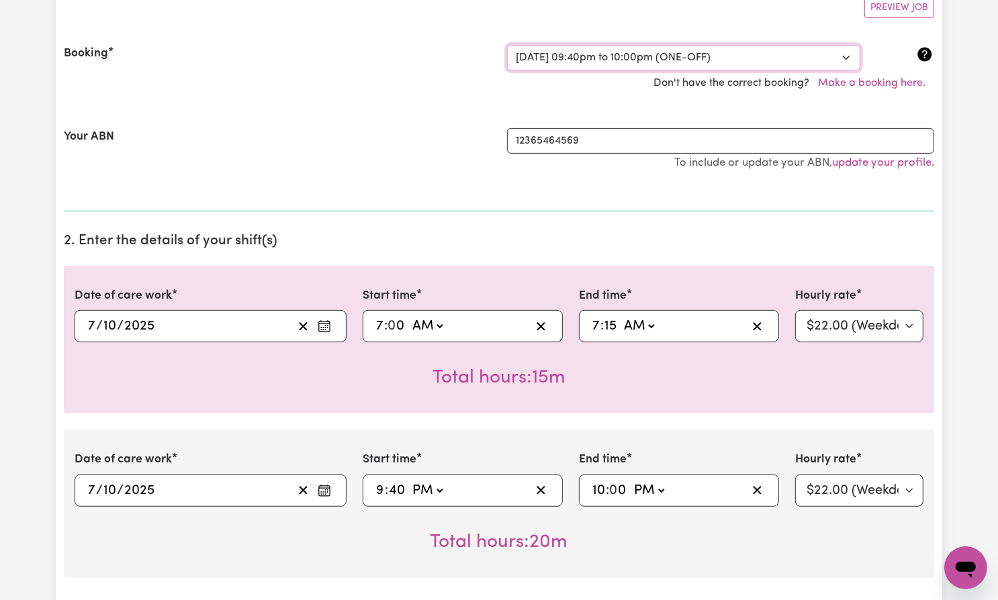
click at [767, 54] on select "Select a booking... [DATE] 7:00am to 7:15am (ONE-OFF) [DATE] 7:00am to 7:20am (…" at bounding box center [683, 58] width 353 height 26
click at [507, 45] on select "Select a booking... [DATE] 7:00am to 7:15am (ONE-OFF) [DATE] 7:00am to 7:20am (…" at bounding box center [683, 58] width 353 height 26
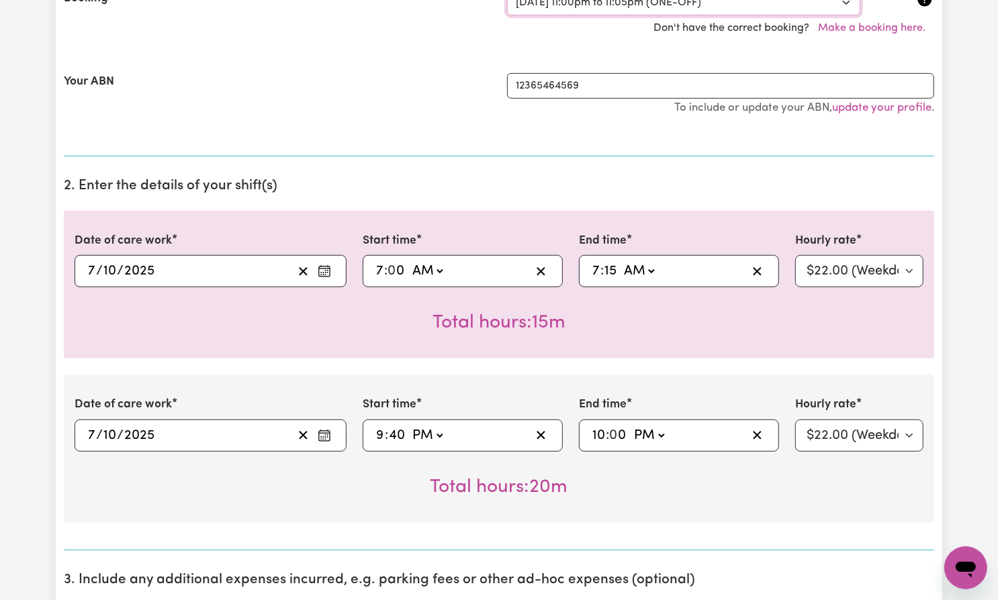
scroll to position [302, 0]
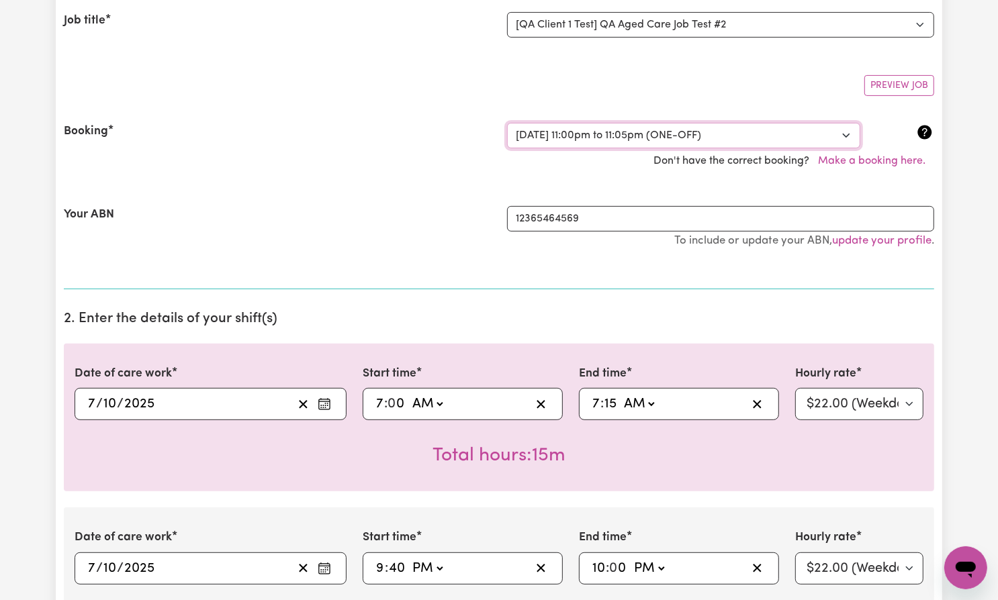
click at [776, 128] on select "Select a booking... [DATE] 7:00am to 7:15am (ONE-OFF) [DATE] 7:00am to 7:20am (…" at bounding box center [683, 136] width 353 height 26
click at [507, 123] on select "Select a booking... [DATE] 7:00am to 7:15am (ONE-OFF) [DATE] 7:00am to 7:20am (…" at bounding box center [683, 136] width 353 height 26
click at [753, 132] on select "Select a booking... [DATE] 7:00am to 7:15am (ONE-OFF) [DATE] 7:00am to 7:20am (…" at bounding box center [683, 136] width 353 height 26
click at [507, 123] on select "Select a booking... [DATE] 7:00am to 7:15am (ONE-OFF) [DATE] 7:00am to 7:20am (…" at bounding box center [683, 136] width 353 height 26
click at [749, 130] on select "Select a booking... [DATE] 7:00am to 7:15am (ONE-OFF) [DATE] 7:00am to 7:20am (…" at bounding box center [683, 136] width 353 height 26
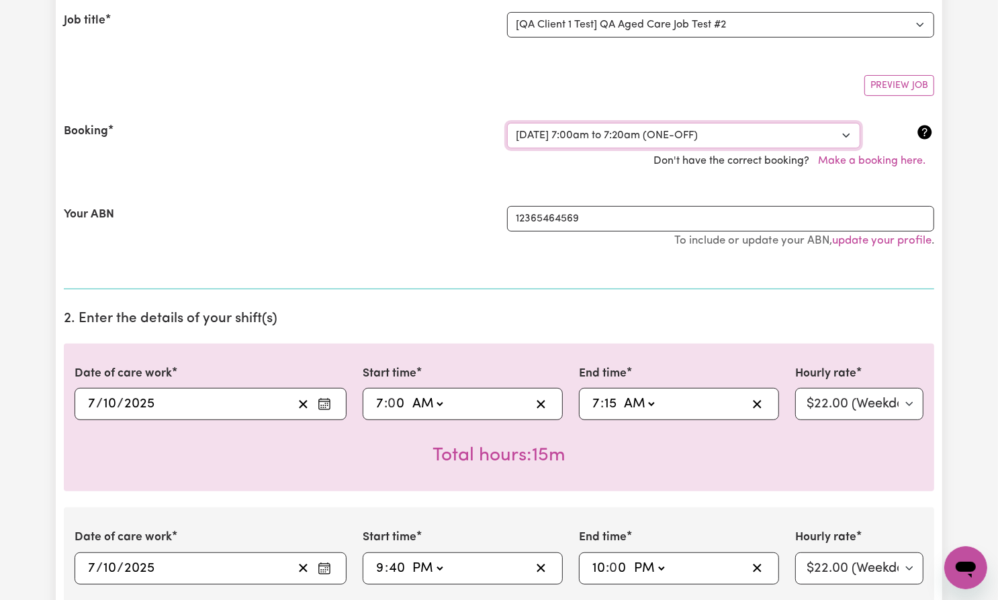
select select "369153"
click at [507, 123] on select "Select a booking... [DATE] 7:00am to 7:15am (ONE-OFF) [DATE] 7:00am to 7:20am (…" at bounding box center [683, 136] width 353 height 26
click at [746, 314] on h2 "2. Enter the details of your shift(s)" at bounding box center [499, 319] width 870 height 17
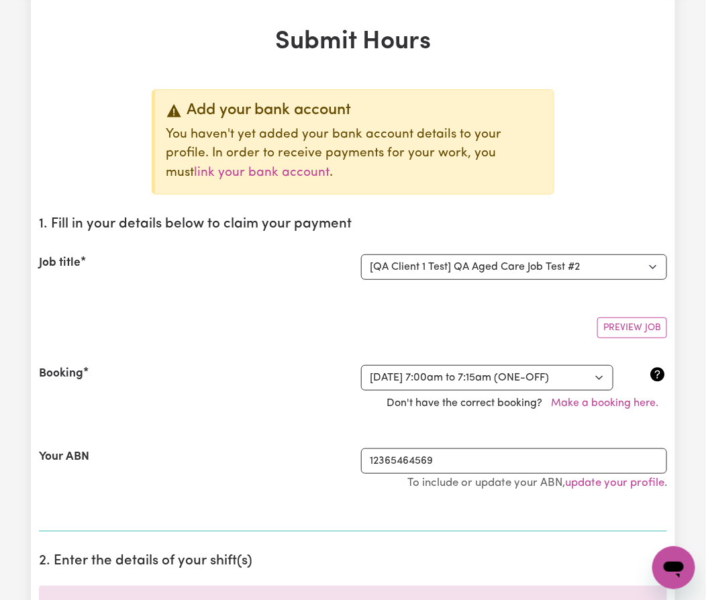
scroll to position [0, 0]
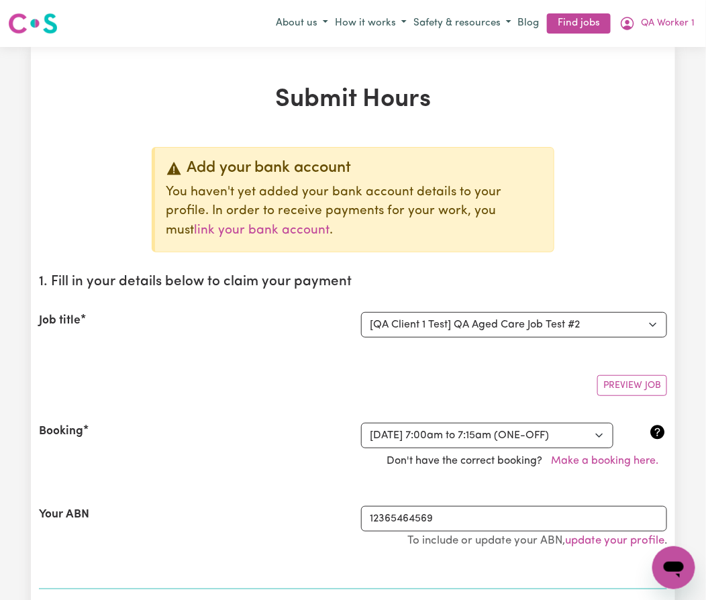
click at [330, 105] on h1 "Submit Hours" at bounding box center [353, 100] width 628 height 30
copy h1 "Submit Hours"
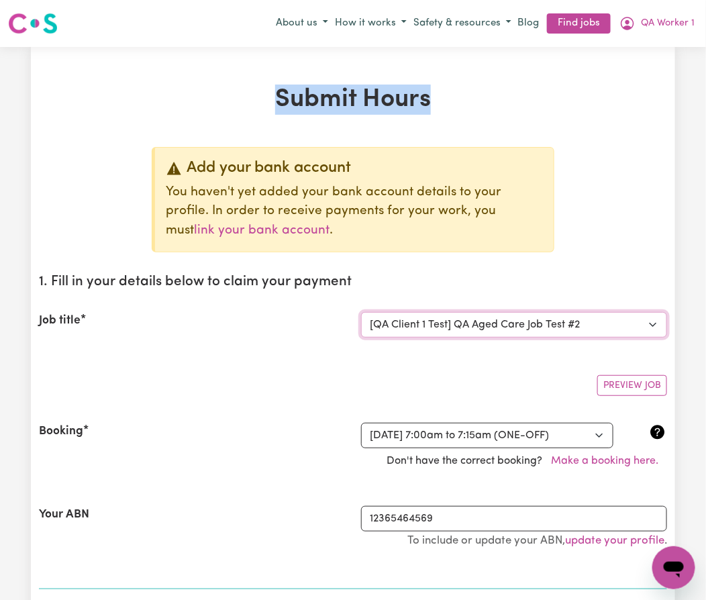
click at [598, 320] on select "Select the job you're submitting hours for... [QA Client 1 Test] QA Aged Care J…" at bounding box center [514, 325] width 306 height 26
select select "15112"
click at [361, 312] on select "Select the job you're submitting hours for... [QA Client 1 Test] QA Aged Care J…" at bounding box center [514, 325] width 306 height 26
select select "24-Weekday"
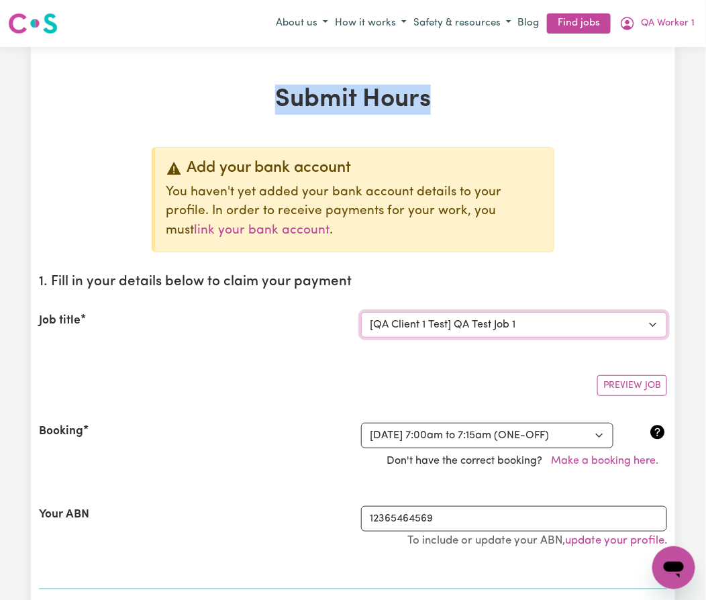
scroll to position [297, 0]
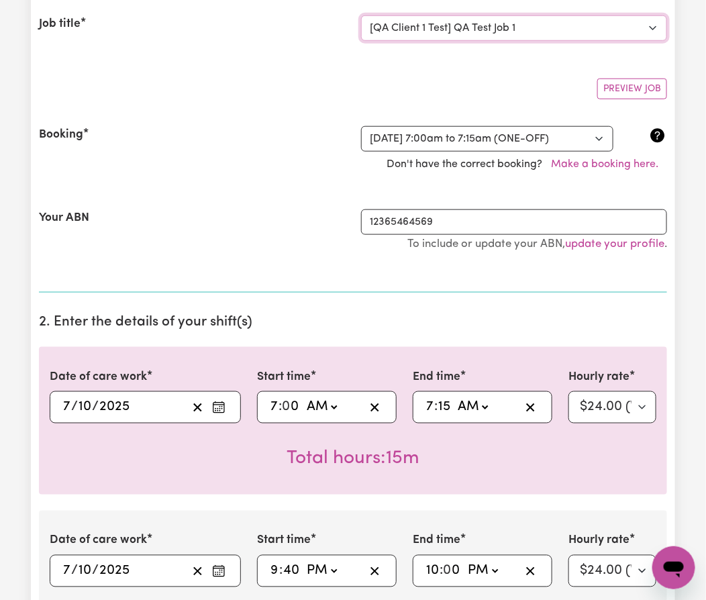
select select "365315"
click at [504, 332] on section "2. Enter the details of your shift(s) Date of care work 2025-10-07 7 / 10 / 202…" at bounding box center [353, 494] width 628 height 383
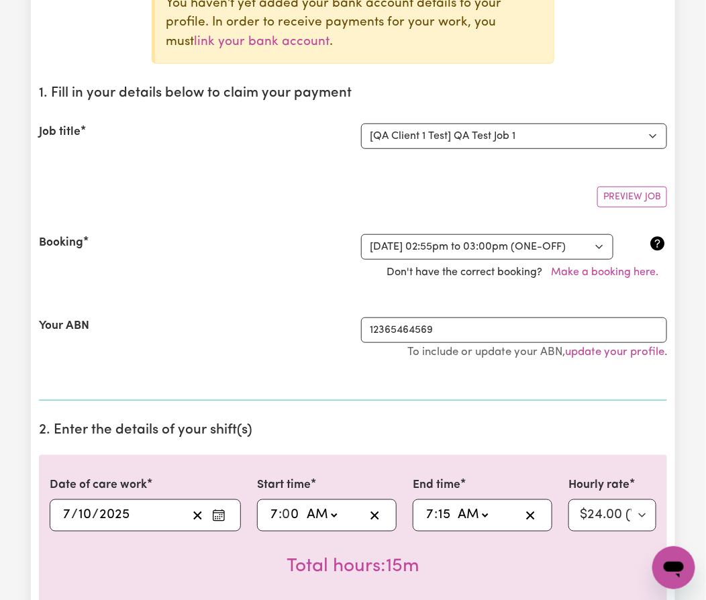
scroll to position [67, 0]
